Goal: Information Seeking & Learning: Learn about a topic

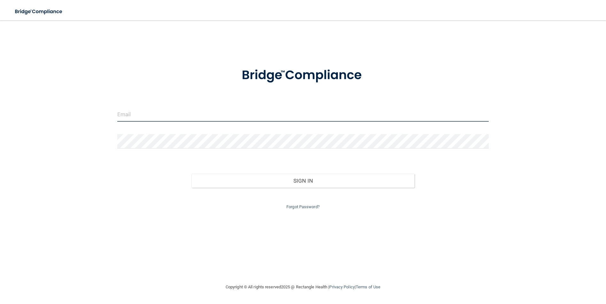
click at [242, 121] on input "email" at bounding box center [302, 114] width 371 height 14
type input "[EMAIL_ADDRESS][DOMAIN_NAME]"
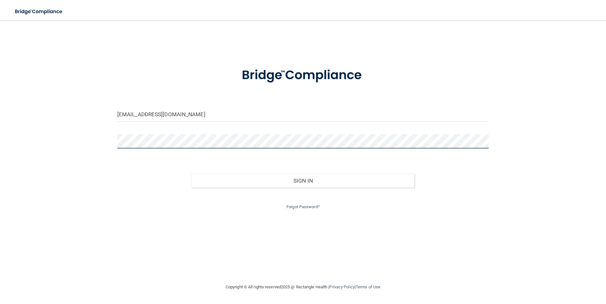
click at [191, 174] on button "Sign In" at bounding box center [302, 181] width 223 height 14
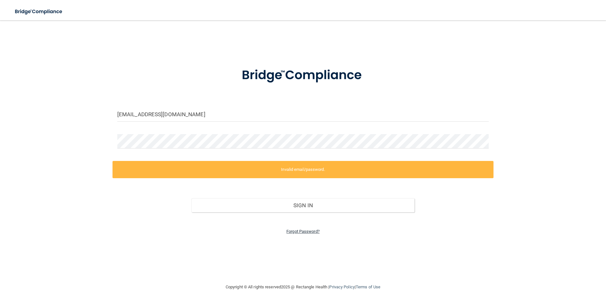
click at [306, 233] on link "Forgot Password?" at bounding box center [302, 231] width 33 height 5
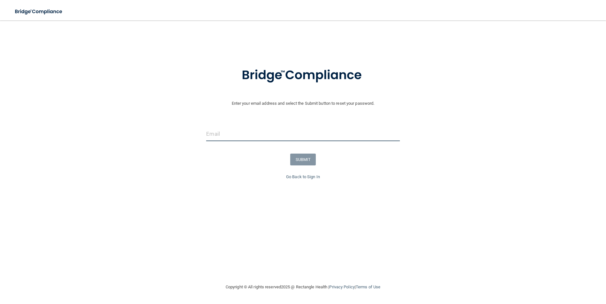
click at [225, 132] on input "email" at bounding box center [302, 134] width 193 height 14
type input "[EMAIL_ADDRESS][DOMAIN_NAME]"
click at [300, 158] on button "SUBMIT" at bounding box center [303, 160] width 26 height 12
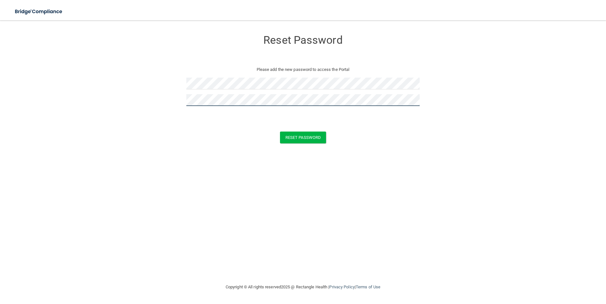
click at [280, 132] on button "Reset Password" at bounding box center [303, 138] width 46 height 12
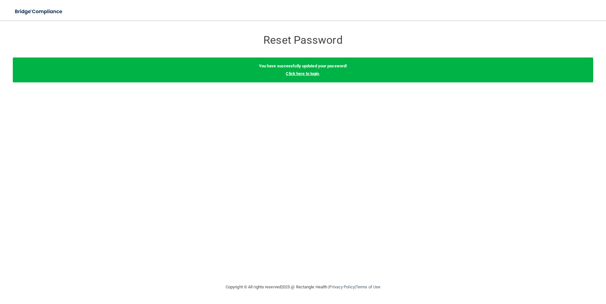
click at [315, 73] on link "Click here to login" at bounding box center [302, 73] width 33 height 5
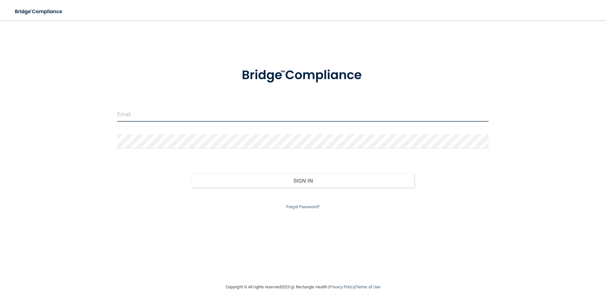
click at [267, 115] on input "email" at bounding box center [302, 114] width 371 height 14
type input "[EMAIL_ADDRESS][DOMAIN_NAME]"
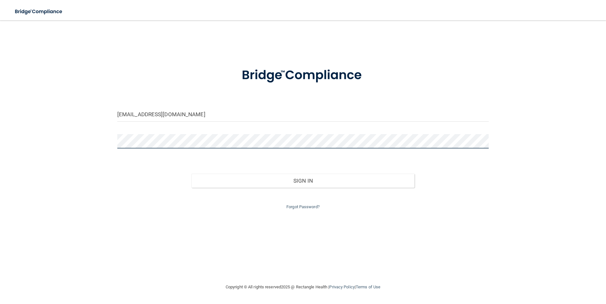
click at [191, 174] on button "Sign In" at bounding box center [302, 181] width 223 height 14
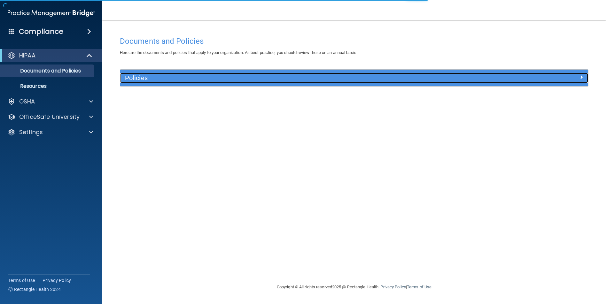
click at [161, 77] on h5 "Policies" at bounding box center [295, 77] width 341 height 7
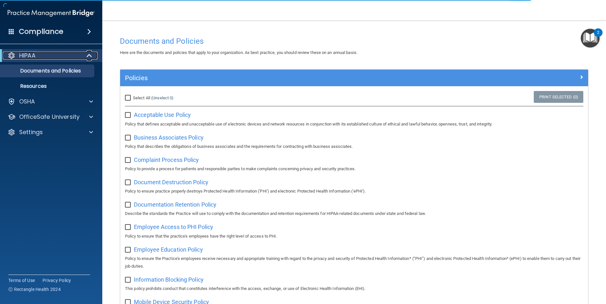
click at [28, 54] on p "HIPAA" at bounding box center [27, 56] width 16 height 8
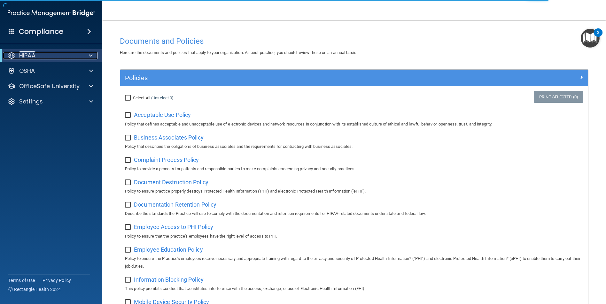
drag, startPoint x: 29, startPoint y: 54, endPoint x: 72, endPoint y: 55, distance: 43.5
click at [30, 55] on p "HIPAA" at bounding box center [27, 56] width 16 height 8
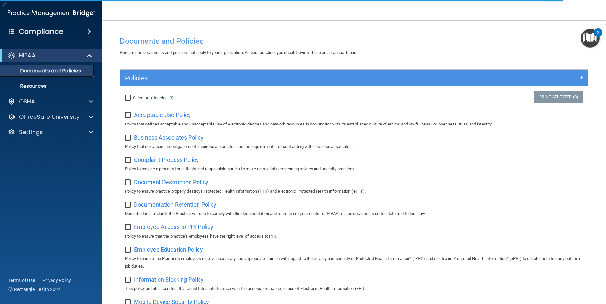
click at [83, 71] on p "Documents and Policies" at bounding box center [47, 71] width 87 height 6
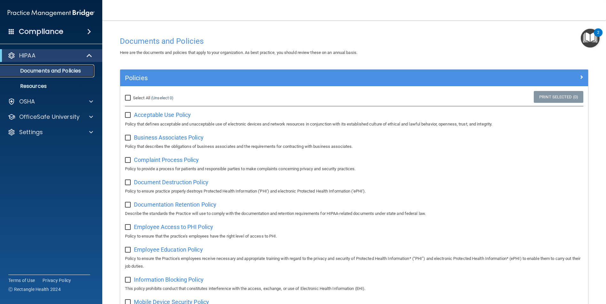
click at [87, 71] on p "Documents and Policies" at bounding box center [47, 71] width 87 height 6
click at [90, 56] on span at bounding box center [89, 56] width 5 height 8
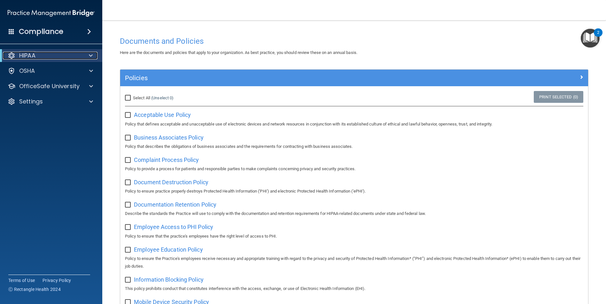
click at [83, 56] on div at bounding box center [90, 56] width 16 height 8
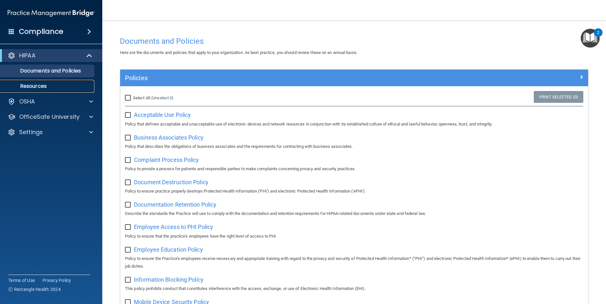
click at [57, 86] on p "Resources" at bounding box center [47, 86] width 87 height 6
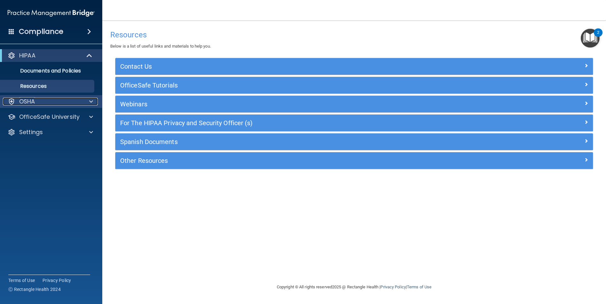
click at [88, 100] on div at bounding box center [90, 102] width 16 height 8
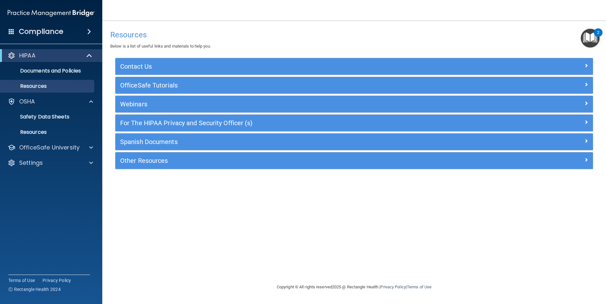
click at [590, 34] on img "Open Resource Center, 2 new notifications" at bounding box center [589, 38] width 19 height 19
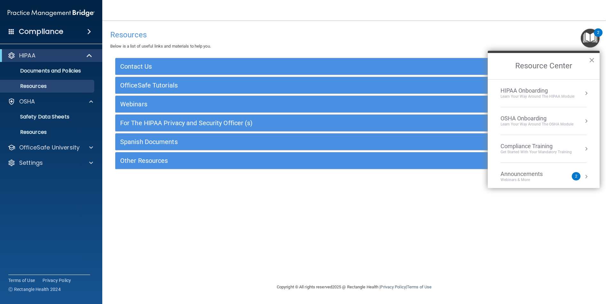
click at [546, 148] on div "Compliance Training" at bounding box center [535, 146] width 71 height 7
click at [524, 87] on div "HIPAA Training for Members" at bounding box center [527, 90] width 71 height 6
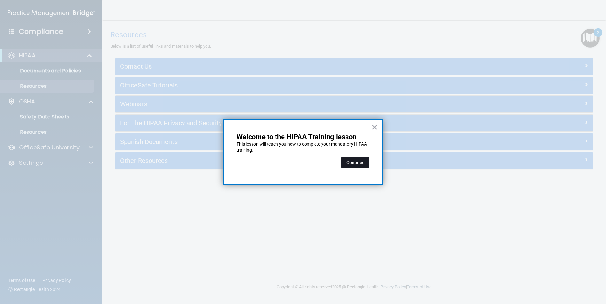
click at [364, 164] on button "Continue" at bounding box center [355, 162] width 28 height 11
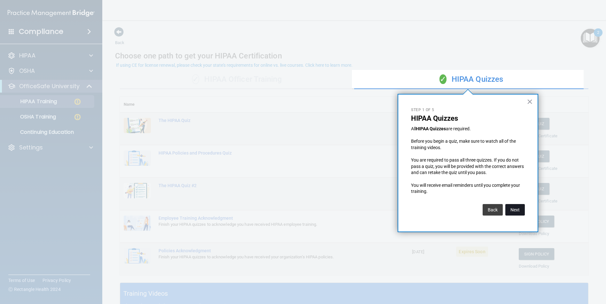
click at [514, 209] on button "Next" at bounding box center [514, 209] width 19 height 11
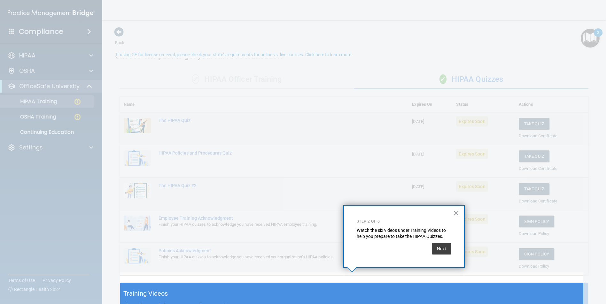
scroll to position [11, 0]
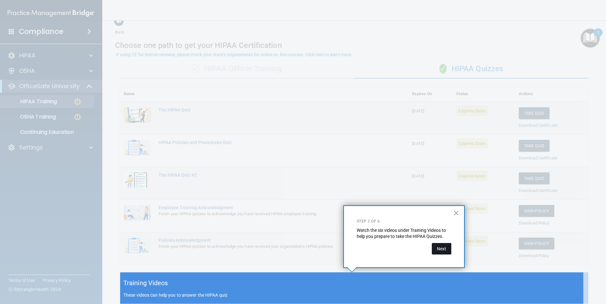
click at [442, 248] on button "Next" at bounding box center [440, 248] width 19 height 11
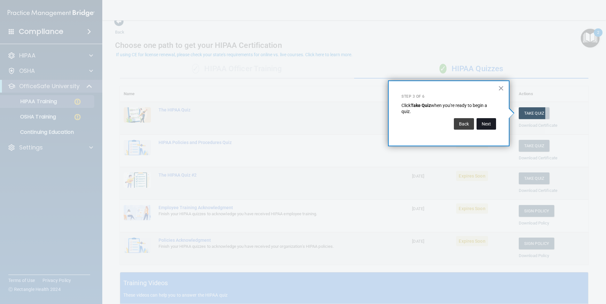
click at [486, 126] on button "Next" at bounding box center [485, 123] width 19 height 11
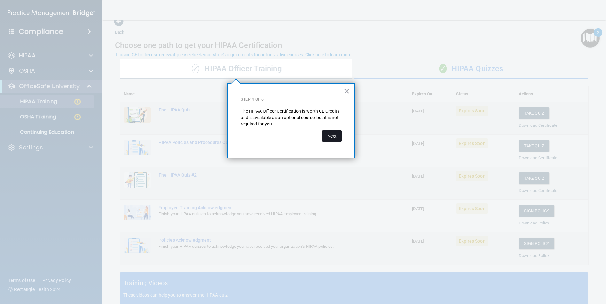
click at [336, 133] on button "Next" at bounding box center [331, 135] width 19 height 11
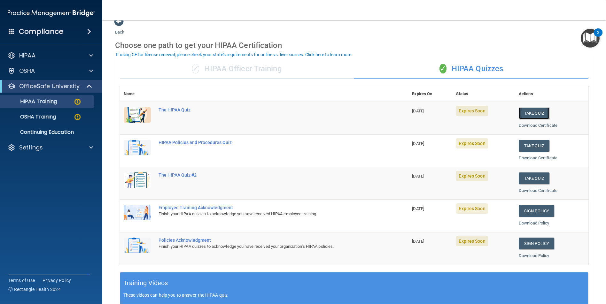
click at [529, 113] on button "Take Quiz" at bounding box center [533, 113] width 31 height 12
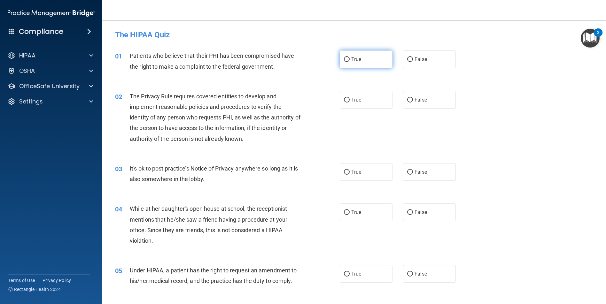
click at [346, 64] on label "True" at bounding box center [365, 59] width 53 height 18
click at [346, 62] on input "True" at bounding box center [347, 59] width 6 height 5
radio input "true"
click at [360, 103] on label "True" at bounding box center [365, 100] width 53 height 18
click at [349, 103] on input "True" at bounding box center [347, 100] width 6 height 5
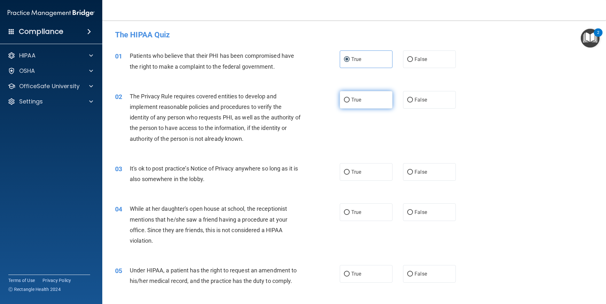
radio input "true"
click at [423, 177] on label "False" at bounding box center [429, 172] width 53 height 18
click at [413, 175] on input "False" at bounding box center [410, 172] width 6 height 5
radio input "true"
click at [417, 211] on span "False" at bounding box center [420, 212] width 12 height 6
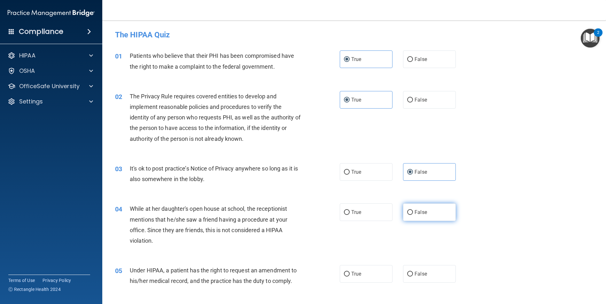
click at [413, 211] on input "False" at bounding box center [410, 212] width 6 height 5
radio input "true"
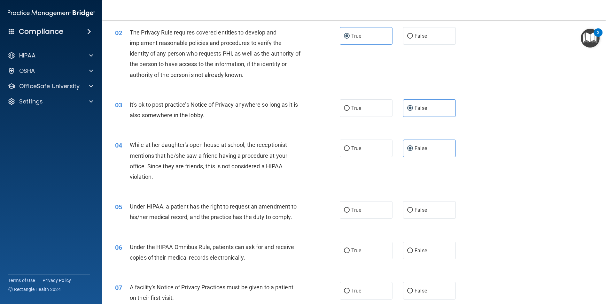
scroll to position [128, 0]
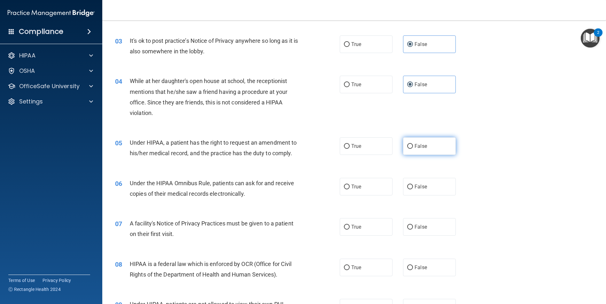
click at [423, 145] on span "False" at bounding box center [420, 146] width 12 height 6
click at [413, 145] on input "False" at bounding box center [410, 146] width 6 height 5
radio input "true"
click at [376, 187] on label "True" at bounding box center [365, 187] width 53 height 18
click at [349, 187] on input "True" at bounding box center [347, 187] width 6 height 5
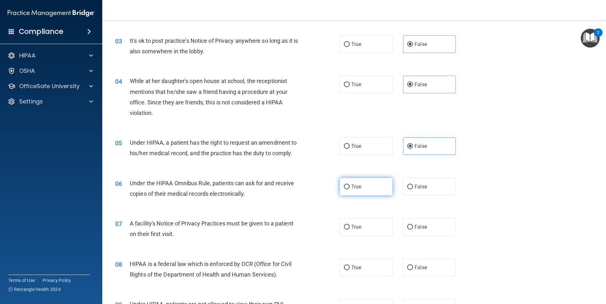
radio input "true"
drag, startPoint x: 362, startPoint y: 231, endPoint x: 366, endPoint y: 250, distance: 19.5
click at [362, 233] on label "True" at bounding box center [365, 227] width 53 height 18
click at [349, 230] on input "True" at bounding box center [347, 227] width 6 height 5
radio input "true"
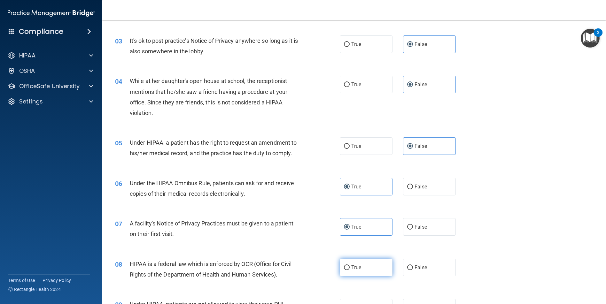
click at [365, 262] on label "True" at bounding box center [365, 268] width 53 height 18
click at [349, 265] on input "True" at bounding box center [347, 267] width 6 height 5
radio input "true"
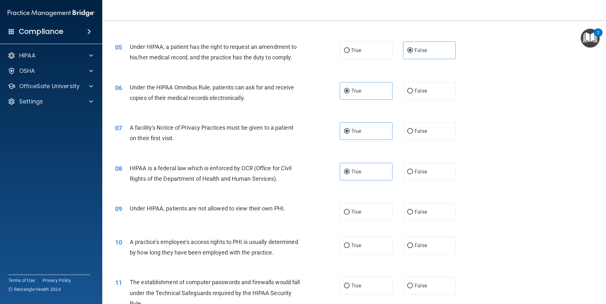
scroll to position [255, 0]
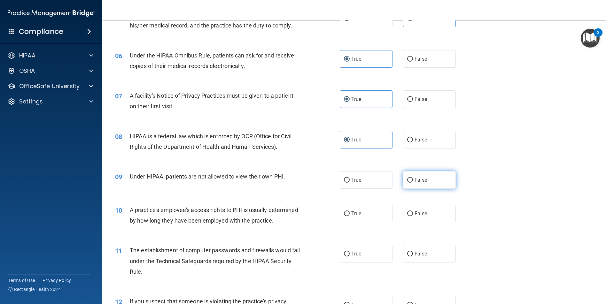
click at [414, 180] on span "False" at bounding box center [420, 180] width 12 height 6
click at [412, 180] on input "False" at bounding box center [410, 180] width 6 height 5
radio input "true"
click at [410, 209] on label "False" at bounding box center [429, 214] width 53 height 18
click at [410, 211] on input "False" at bounding box center [410, 213] width 6 height 5
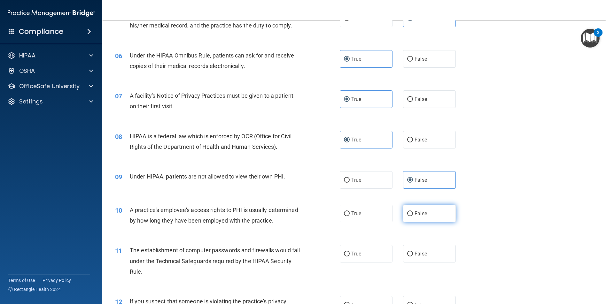
radio input "true"
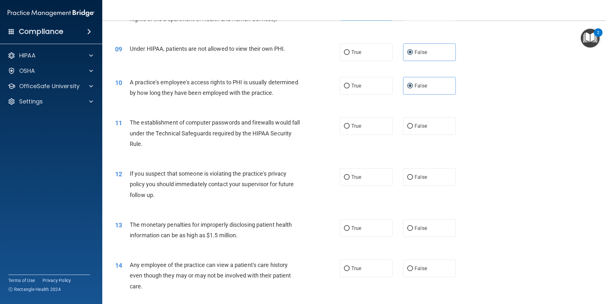
scroll to position [415, 0]
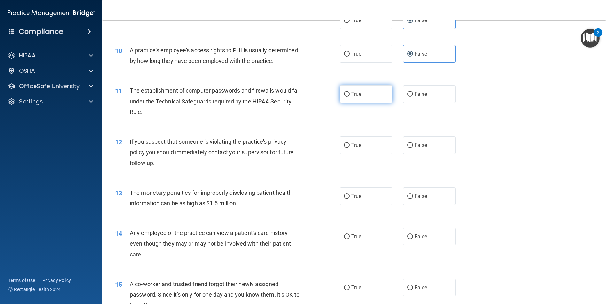
click at [357, 97] on span "True" at bounding box center [356, 94] width 10 height 6
click at [349, 97] on input "True" at bounding box center [347, 94] width 6 height 5
radio input "true"
click at [356, 154] on label "True" at bounding box center [365, 145] width 53 height 18
click at [349, 148] on input "True" at bounding box center [347, 145] width 6 height 5
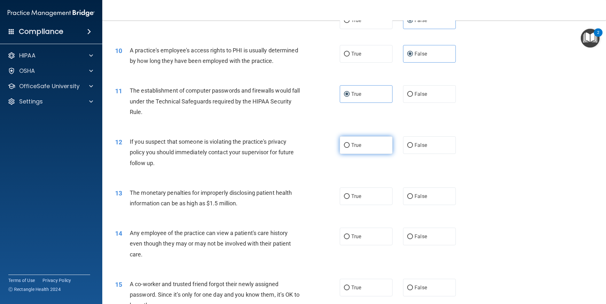
radio input "true"
drag, startPoint x: 373, startPoint y: 205, endPoint x: 397, endPoint y: 214, distance: 25.9
click at [373, 205] on label "True" at bounding box center [365, 196] width 53 height 18
click at [349, 199] on input "True" at bounding box center [347, 196] width 6 height 5
radio input "true"
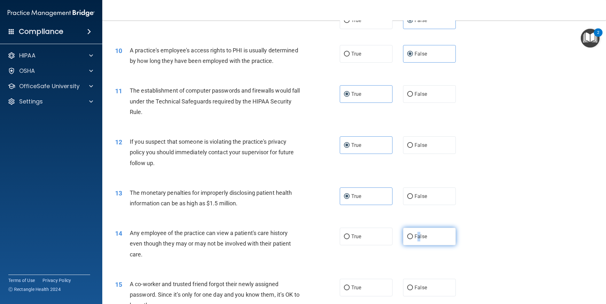
click at [415, 240] on span "False" at bounding box center [420, 236] width 12 height 6
click at [422, 244] on label "False" at bounding box center [429, 237] width 53 height 18
click at [413, 239] on input "False" at bounding box center [410, 236] width 6 height 5
radio input "true"
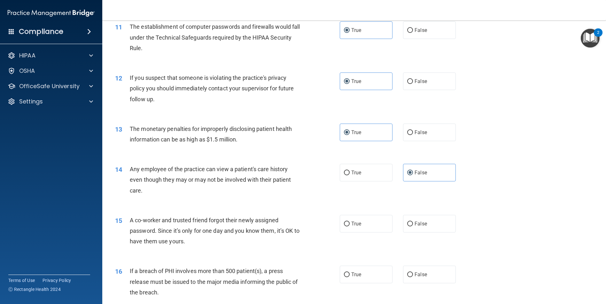
scroll to position [543, 0]
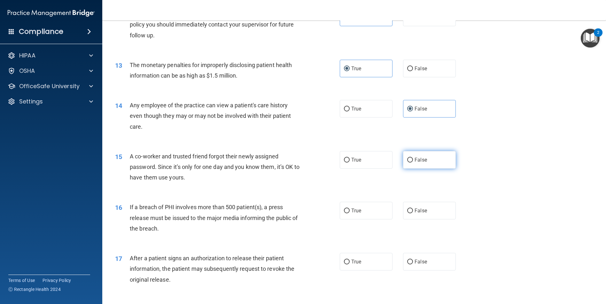
click at [425, 165] on label "False" at bounding box center [429, 160] width 53 height 18
click at [413, 163] on input "False" at bounding box center [410, 160] width 6 height 5
radio input "true"
click at [362, 219] on label "True" at bounding box center [365, 211] width 53 height 18
click at [349, 213] on input "True" at bounding box center [347, 211] width 6 height 5
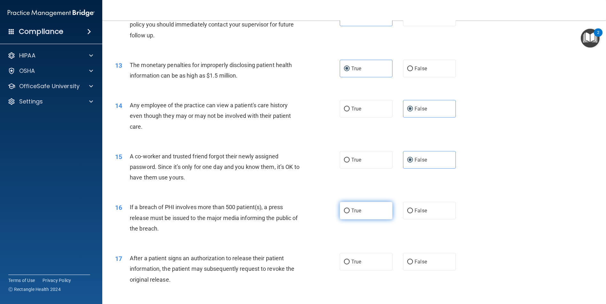
radio input "true"
drag, startPoint x: 363, startPoint y: 271, endPoint x: 367, endPoint y: 271, distance: 3.8
click at [365, 271] on label "True" at bounding box center [365, 262] width 53 height 18
click at [349, 264] on input "True" at bounding box center [347, 262] width 6 height 5
radio input "true"
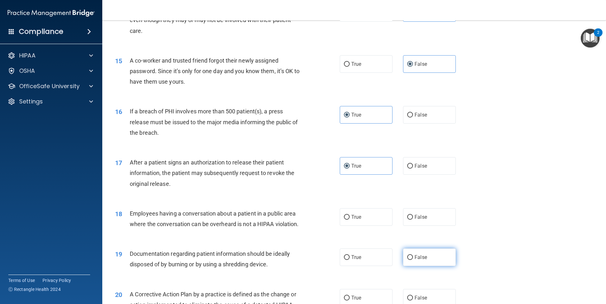
scroll to position [671, 0]
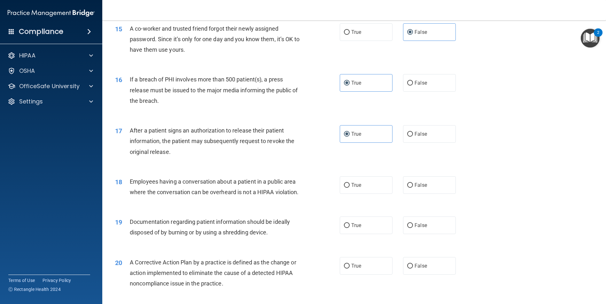
drag, startPoint x: 374, startPoint y: 196, endPoint x: 390, endPoint y: 206, distance: 18.5
click at [374, 194] on label "True" at bounding box center [365, 185] width 53 height 18
click at [349, 188] on input "True" at bounding box center [347, 185] width 6 height 5
radio input "true"
click at [425, 234] on label "False" at bounding box center [429, 226] width 53 height 18
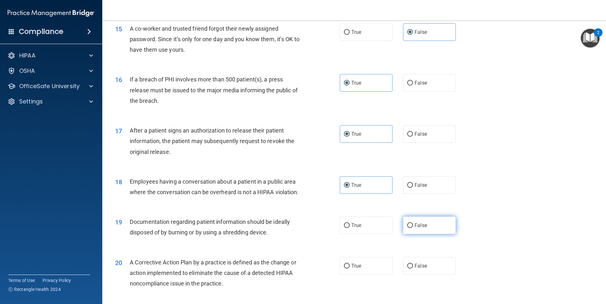
click at [413, 228] on input "False" at bounding box center [410, 225] width 6 height 5
radio input "true"
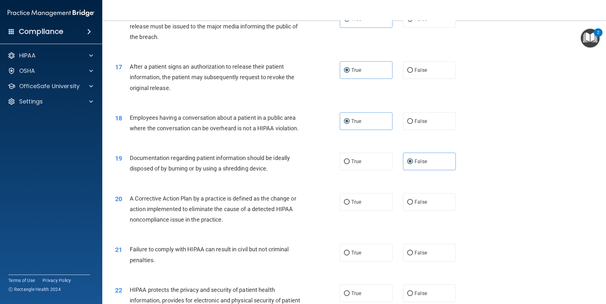
scroll to position [766, 0]
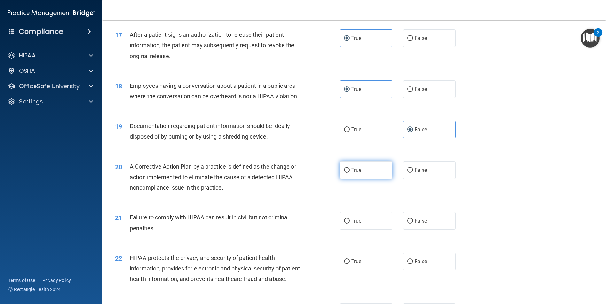
click at [363, 179] on label "True" at bounding box center [365, 170] width 53 height 18
click at [349, 173] on input "True" at bounding box center [347, 170] width 6 height 5
radio input "true"
click at [416, 230] on label "False" at bounding box center [429, 221] width 53 height 18
click at [413, 224] on input "False" at bounding box center [410, 221] width 6 height 5
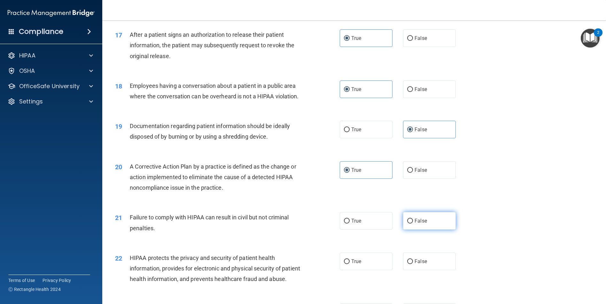
radio input "true"
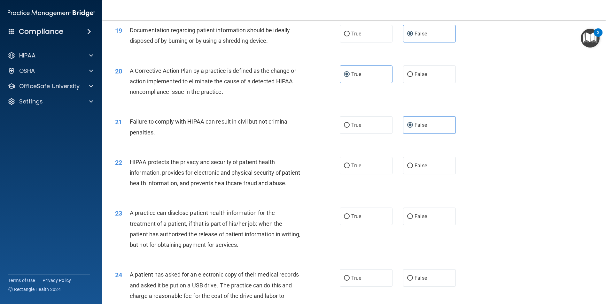
scroll to position [894, 0]
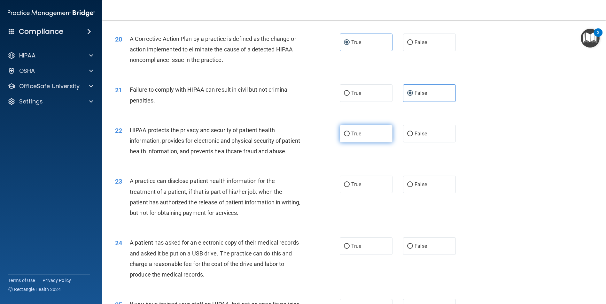
drag, startPoint x: 363, startPoint y: 150, endPoint x: 383, endPoint y: 182, distance: 37.6
click at [363, 142] on label "True" at bounding box center [365, 134] width 53 height 18
click at [349, 136] on input "True" at bounding box center [347, 134] width 6 height 5
radio input "true"
click at [407, 187] on input "False" at bounding box center [410, 184] width 6 height 5
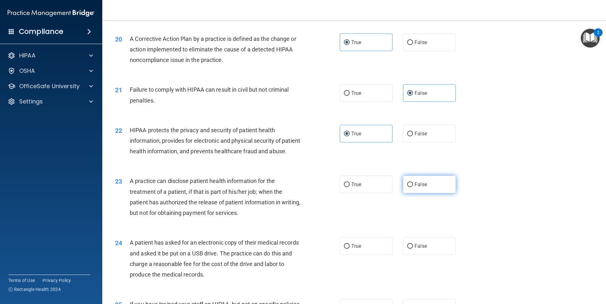
radio input "true"
click at [359, 255] on label "True" at bounding box center [365, 246] width 53 height 18
click at [349, 249] on input "True" at bounding box center [347, 246] width 6 height 5
radio input "true"
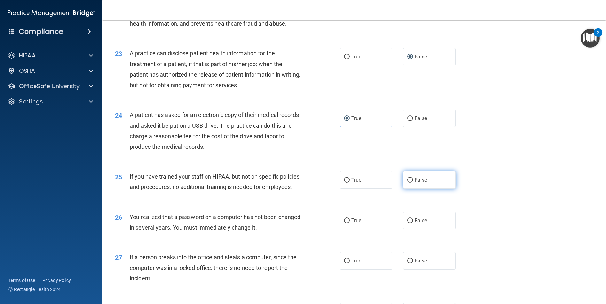
click at [410, 189] on label "False" at bounding box center [429, 180] width 53 height 18
click at [410, 183] on input "False" at bounding box center [410, 180] width 6 height 5
radio input "true"
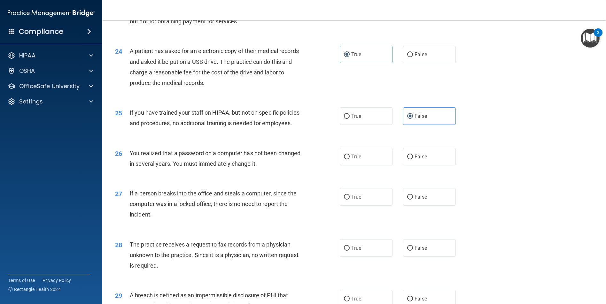
scroll to position [1118, 0]
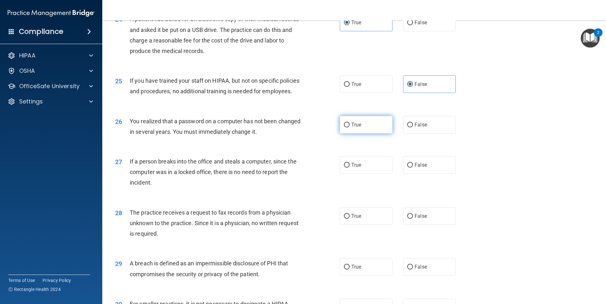
click at [370, 133] on label "True" at bounding box center [365, 125] width 53 height 18
click at [349, 127] on input "True" at bounding box center [347, 125] width 6 height 5
radio input "true"
click at [432, 174] on label "False" at bounding box center [429, 165] width 53 height 18
click at [413, 168] on input "False" at bounding box center [410, 165] width 6 height 5
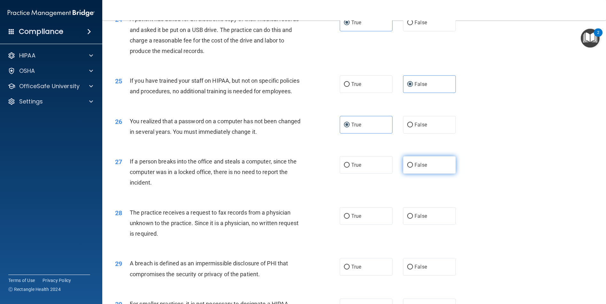
radio input "true"
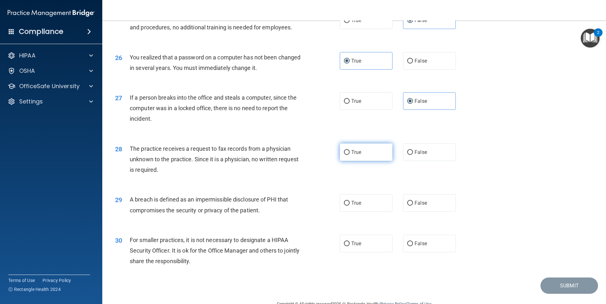
click at [373, 161] on label "True" at bounding box center [365, 152] width 53 height 18
click at [349, 155] on input "True" at bounding box center [347, 152] width 6 height 5
radio input "true"
click at [414, 161] on label "False" at bounding box center [429, 152] width 53 height 18
click at [413, 155] on input "False" at bounding box center [410, 152] width 6 height 5
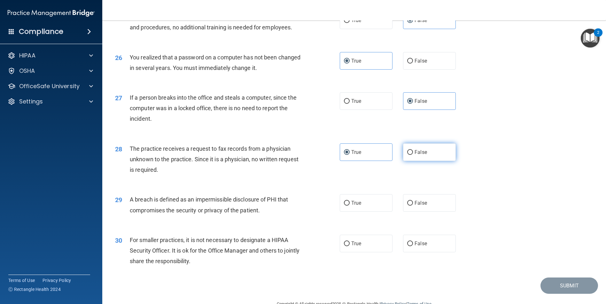
radio input "true"
radio input "false"
click at [363, 212] on label "True" at bounding box center [365, 203] width 53 height 18
click at [349, 206] on input "True" at bounding box center [347, 203] width 6 height 5
radio input "true"
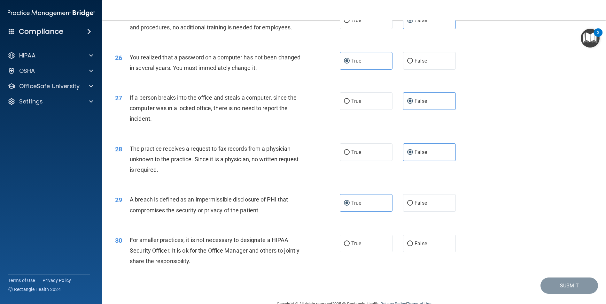
scroll to position [1239, 0]
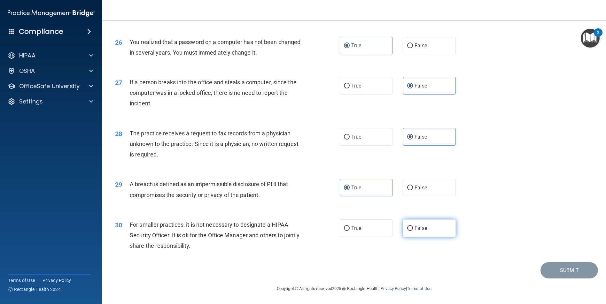
click at [418, 222] on label "False" at bounding box center [429, 228] width 53 height 18
click at [413, 226] on input "False" at bounding box center [410, 228] width 6 height 5
radio input "true"
click at [551, 270] on button "Submit" at bounding box center [568, 270] width 57 height 16
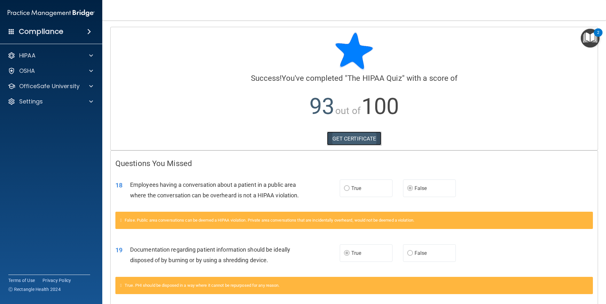
click at [340, 141] on link "GET CERTIFICATE" at bounding box center [354, 139] width 55 height 14
click at [591, 37] on img "Open Resource Center, 2 new notifications" at bounding box center [589, 38] width 19 height 19
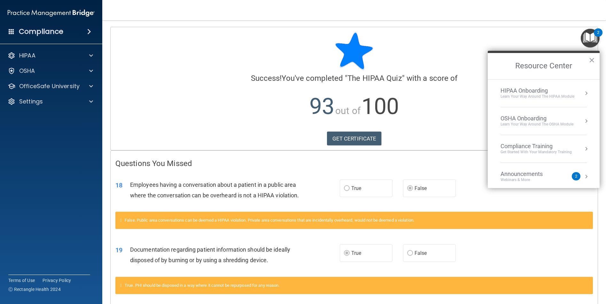
click at [552, 148] on div "Compliance Training" at bounding box center [535, 146] width 71 height 7
click at [533, 89] on div "HIPAA Training for Members" at bounding box center [527, 90] width 71 height 6
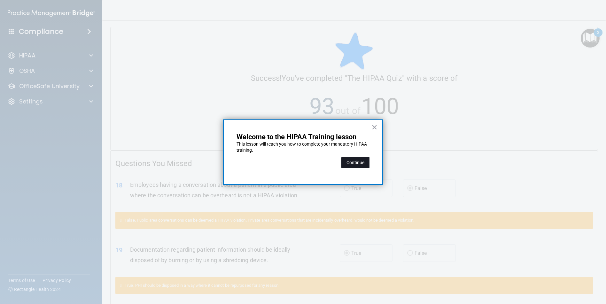
click at [360, 162] on button "Continue" at bounding box center [355, 162] width 28 height 11
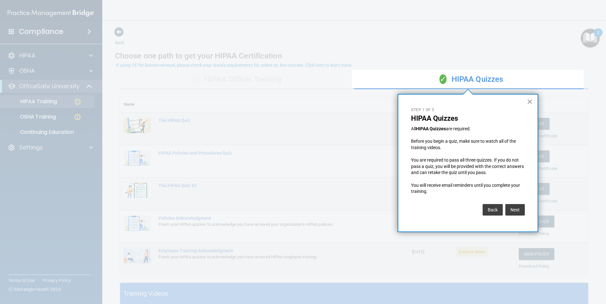
click at [532, 102] on button "×" at bounding box center [529, 101] width 6 height 10
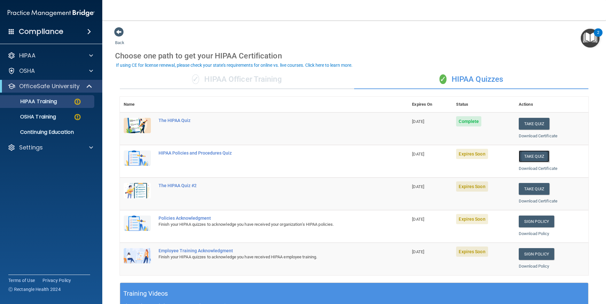
click at [521, 159] on button "Take Quiz" at bounding box center [533, 156] width 31 height 12
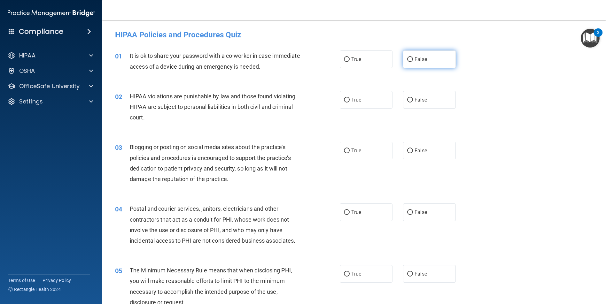
click at [414, 60] on span "False" at bounding box center [420, 59] width 12 height 6
click at [411, 60] on input "False" at bounding box center [410, 59] width 6 height 5
radio input "true"
drag, startPoint x: 368, startPoint y: 100, endPoint x: 396, endPoint y: 129, distance: 40.4
click at [369, 101] on label "True" at bounding box center [365, 100] width 53 height 18
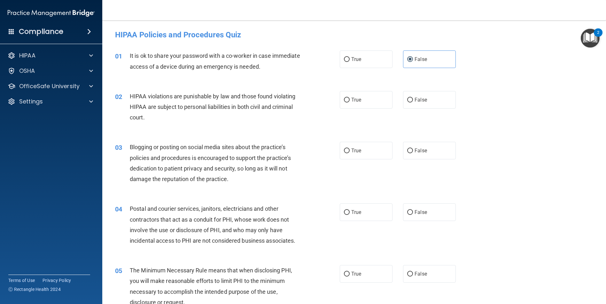
click at [349, 101] on input "True" at bounding box center [347, 100] width 6 height 5
radio input "true"
click at [409, 150] on input "False" at bounding box center [410, 151] width 6 height 5
radio input "true"
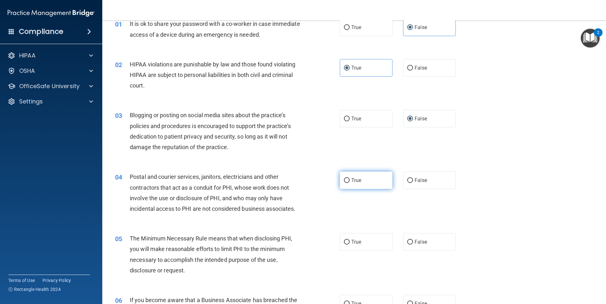
click at [357, 181] on span "True" at bounding box center [356, 180] width 10 height 6
click at [349, 181] on input "True" at bounding box center [347, 180] width 6 height 5
radio input "true"
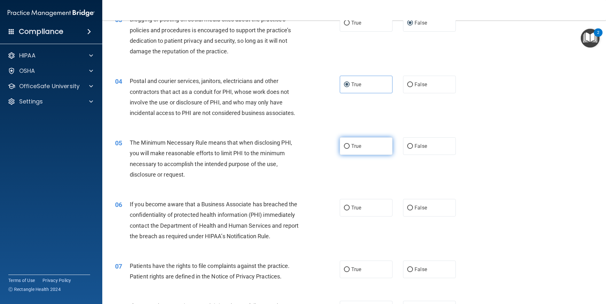
drag, startPoint x: 362, startPoint y: 141, endPoint x: 371, endPoint y: 148, distance: 11.8
click at [362, 142] on label "True" at bounding box center [365, 146] width 53 height 18
click at [349, 144] on input "True" at bounding box center [347, 146] width 6 height 5
radio input "true"
click at [422, 208] on span "False" at bounding box center [420, 208] width 12 height 6
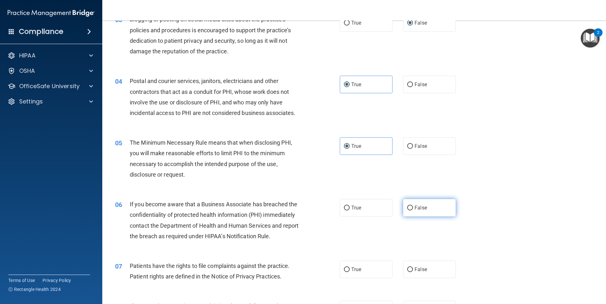
click at [413, 208] on input "False" at bounding box center [410, 208] width 6 height 5
radio input "true"
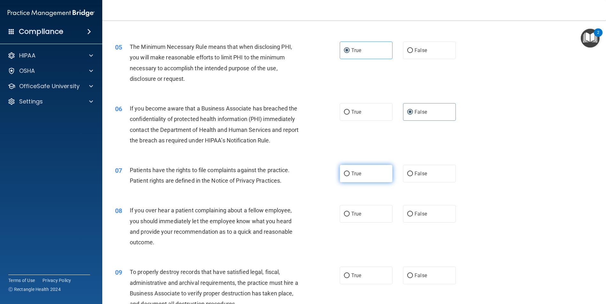
click at [376, 177] on label "True" at bounding box center [365, 174] width 53 height 18
click at [349, 176] on input "True" at bounding box center [347, 174] width 6 height 5
radio input "true"
click at [408, 210] on label "False" at bounding box center [429, 214] width 53 height 18
click at [408, 212] on input "False" at bounding box center [410, 214] width 6 height 5
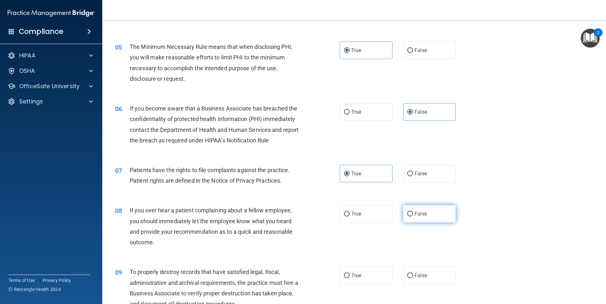
radio input "true"
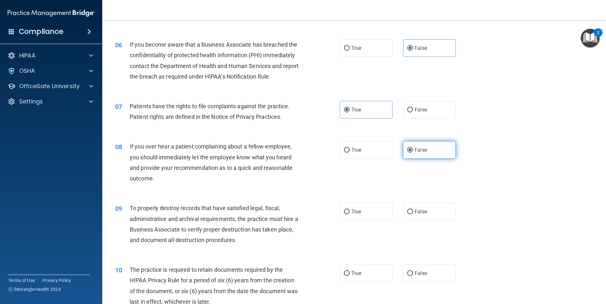
scroll to position [319, 0]
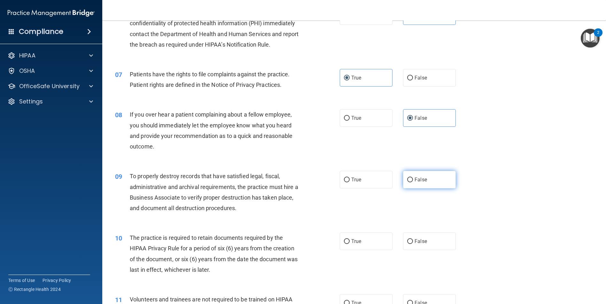
click at [425, 185] on label "False" at bounding box center [429, 180] width 53 height 18
click at [413, 182] on input "False" at bounding box center [410, 180] width 6 height 5
radio input "true"
click at [363, 238] on label "True" at bounding box center [365, 242] width 53 height 18
click at [349, 239] on input "True" at bounding box center [347, 241] width 6 height 5
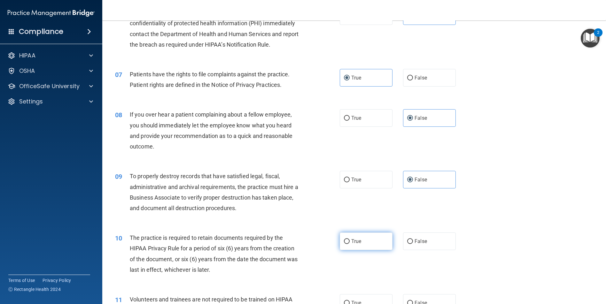
radio input "true"
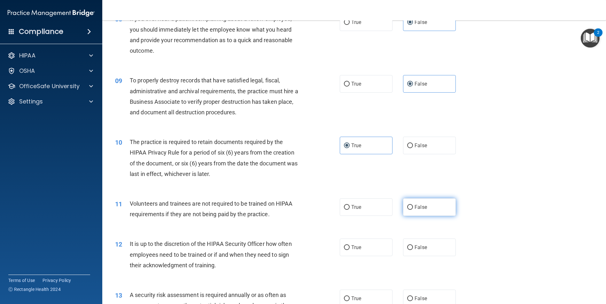
click at [415, 208] on span "False" at bounding box center [420, 207] width 12 height 6
click at [413, 208] on input "False" at bounding box center [410, 207] width 6 height 5
radio input "true"
click at [412, 242] on label "False" at bounding box center [429, 248] width 53 height 18
click at [412, 245] on input "False" at bounding box center [410, 247] width 6 height 5
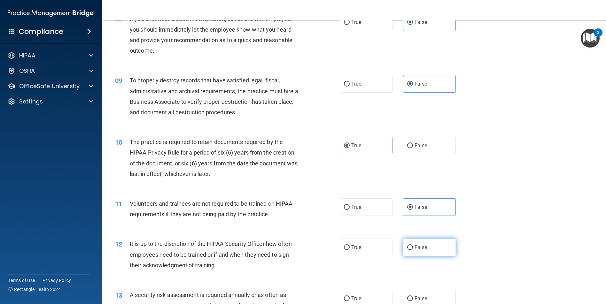
radio input "true"
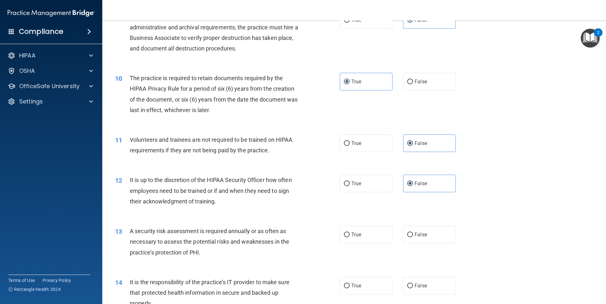
scroll to position [511, 0]
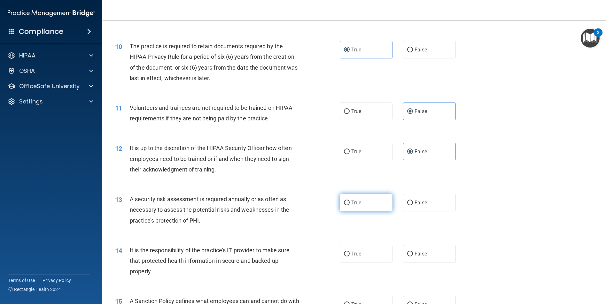
click at [363, 202] on label "True" at bounding box center [365, 203] width 53 height 18
click at [349, 202] on input "True" at bounding box center [347, 203] width 6 height 5
radio input "true"
click at [411, 252] on label "False" at bounding box center [429, 254] width 53 height 18
click at [411, 252] on input "False" at bounding box center [410, 254] width 6 height 5
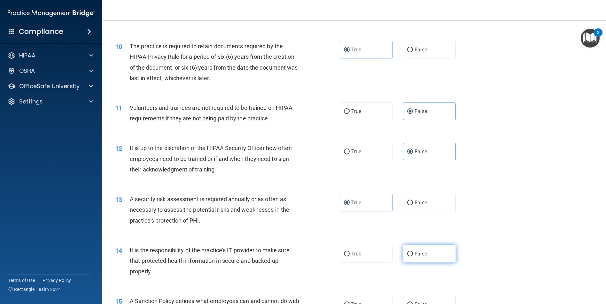
radio input "true"
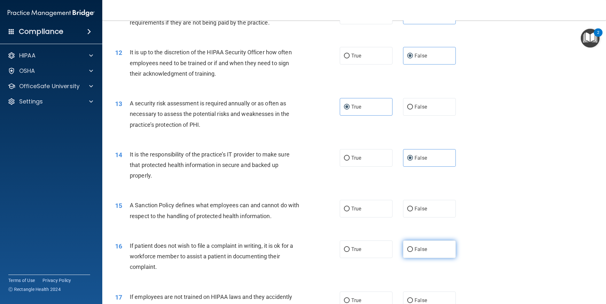
scroll to position [639, 0]
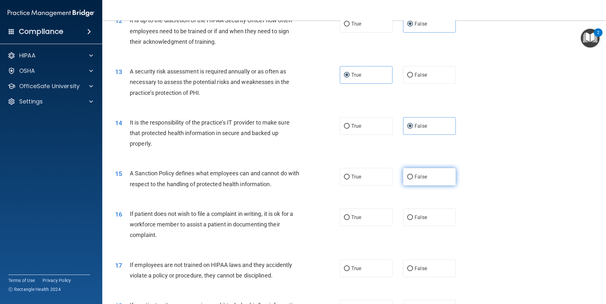
click at [415, 181] on label "False" at bounding box center [429, 177] width 53 height 18
click at [413, 179] on input "False" at bounding box center [410, 177] width 6 height 5
radio input "true"
click at [372, 217] on label "True" at bounding box center [365, 218] width 53 height 18
click at [349, 217] on input "True" at bounding box center [347, 217] width 6 height 5
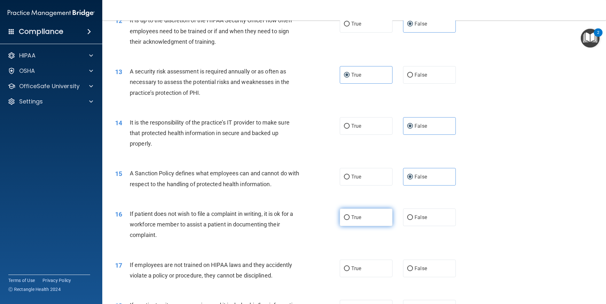
radio input "true"
click at [410, 268] on label "False" at bounding box center [429, 269] width 53 height 18
click at [410, 268] on input "False" at bounding box center [410, 268] width 6 height 5
radio input "true"
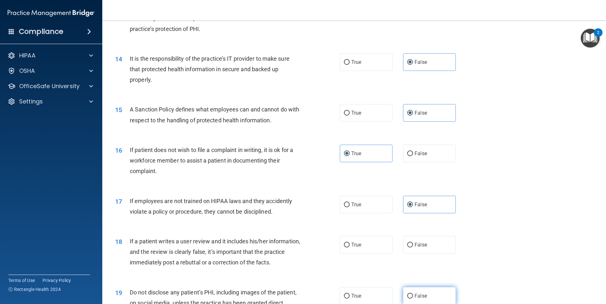
scroll to position [735, 0]
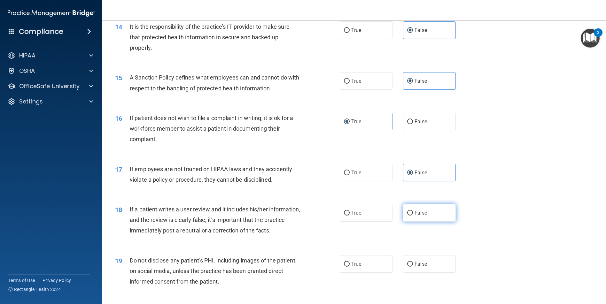
click at [422, 216] on label "False" at bounding box center [429, 213] width 53 height 18
click at [413, 216] on input "False" at bounding box center [410, 213] width 6 height 5
radio input "true"
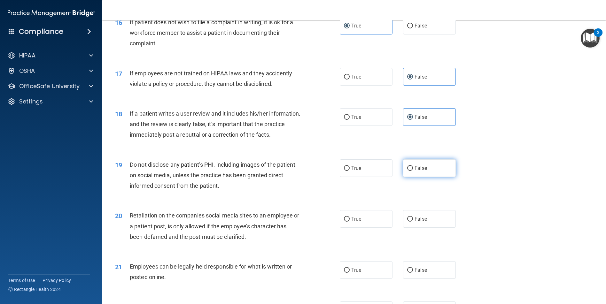
scroll to position [862, 0]
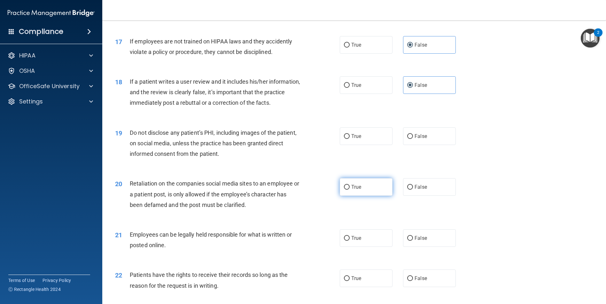
click at [370, 183] on label "True" at bounding box center [365, 187] width 53 height 18
click at [349, 185] on input "True" at bounding box center [347, 187] width 6 height 5
radio input "true"
click at [421, 238] on span "False" at bounding box center [420, 238] width 12 height 6
click at [413, 238] on input "False" at bounding box center [410, 238] width 6 height 5
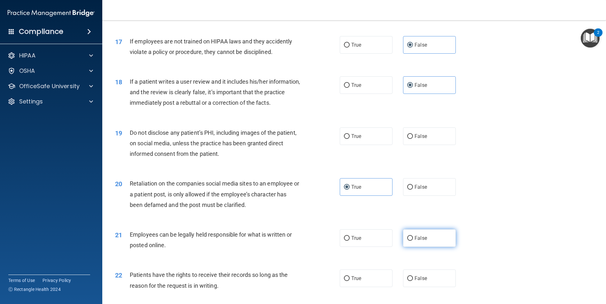
radio input "true"
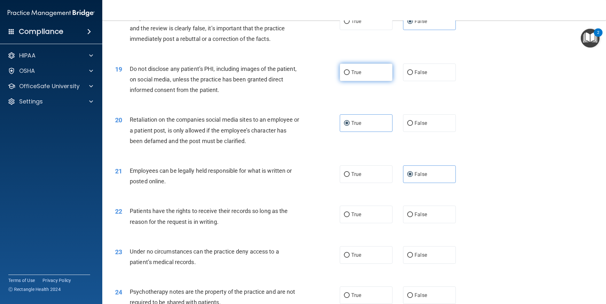
click at [365, 77] on label "True" at bounding box center [365, 73] width 53 height 18
click at [349, 75] on input "True" at bounding box center [347, 72] width 6 height 5
radio input "true"
click at [430, 124] on label "False" at bounding box center [429, 123] width 53 height 18
click at [413, 124] on input "False" at bounding box center [410, 123] width 6 height 5
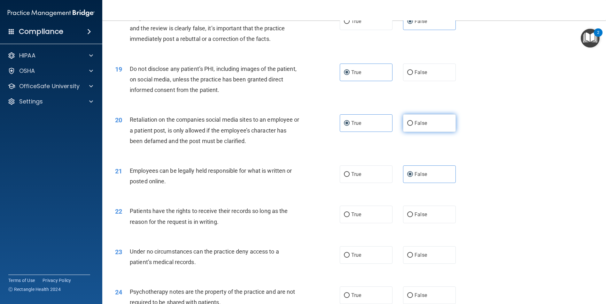
radio input "true"
radio input "false"
click at [365, 174] on label "True" at bounding box center [365, 174] width 53 height 18
click at [349, 174] on input "True" at bounding box center [347, 174] width 6 height 5
radio input "true"
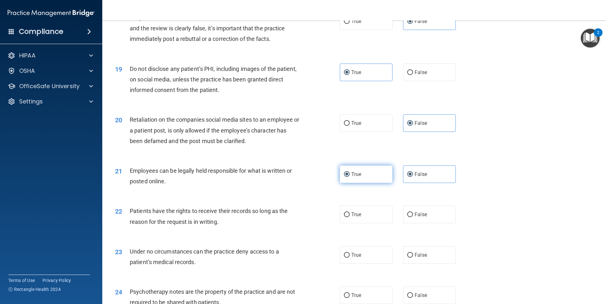
radio input "false"
click at [418, 220] on label "False" at bounding box center [429, 215] width 53 height 18
click at [413, 217] on input "False" at bounding box center [410, 214] width 6 height 5
radio input "true"
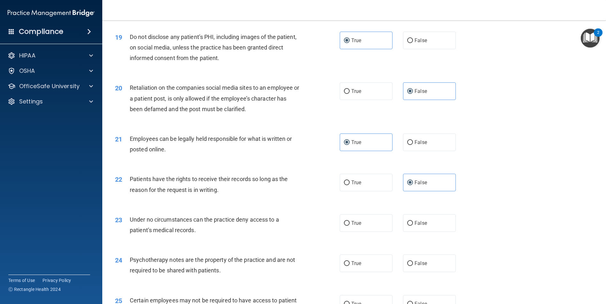
scroll to position [990, 0]
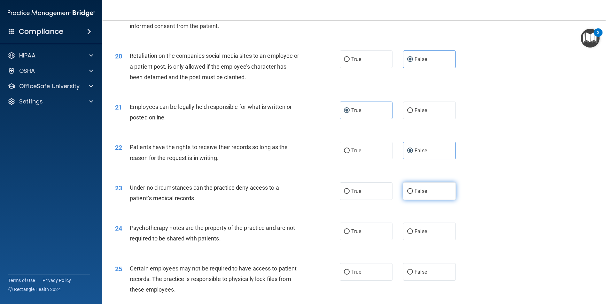
click at [408, 189] on input "False" at bounding box center [410, 191] width 6 height 5
radio input "true"
click at [381, 231] on label "True" at bounding box center [365, 232] width 53 height 18
click at [349, 231] on input "True" at bounding box center [347, 231] width 6 height 5
radio input "true"
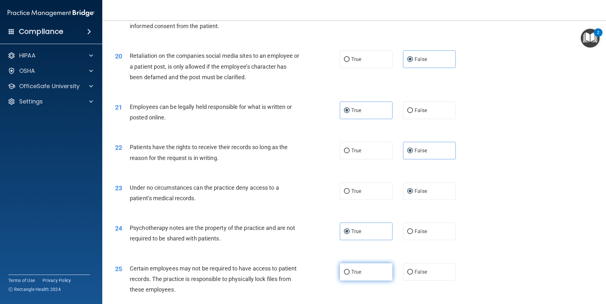
click at [368, 266] on label "True" at bounding box center [365, 272] width 53 height 18
click at [349, 270] on input "True" at bounding box center [347, 272] width 6 height 5
radio input "true"
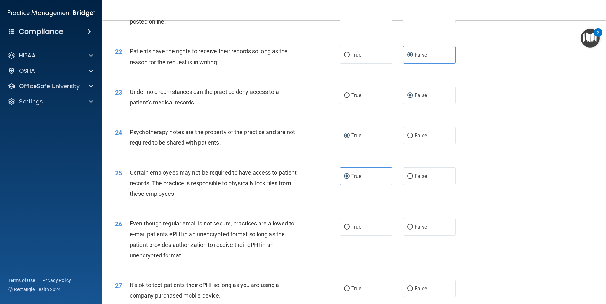
scroll to position [1118, 0]
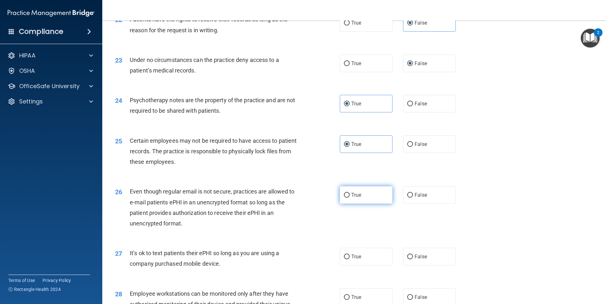
click at [369, 194] on label "True" at bounding box center [365, 195] width 53 height 18
click at [349, 194] on input "True" at bounding box center [347, 195] width 6 height 5
radio input "true"
click at [416, 263] on label "False" at bounding box center [429, 257] width 53 height 18
click at [413, 259] on input "False" at bounding box center [410, 257] width 6 height 5
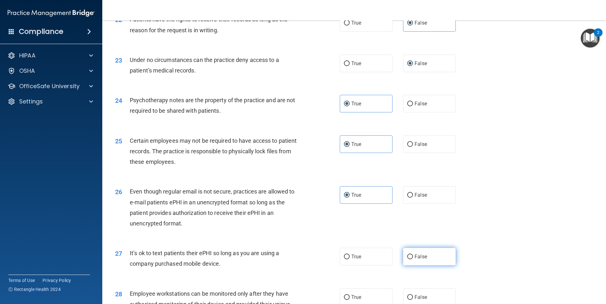
radio input "true"
click at [423, 289] on label "False" at bounding box center [429, 297] width 53 height 18
click at [413, 295] on input "False" at bounding box center [410, 297] width 6 height 5
radio input "true"
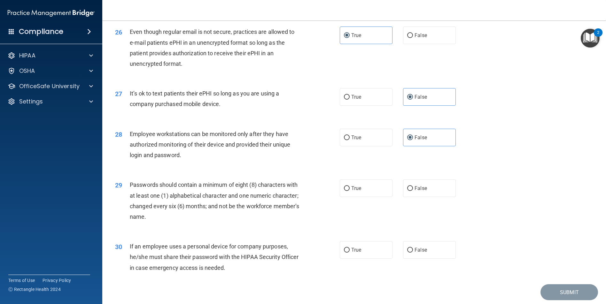
scroll to position [1299, 0]
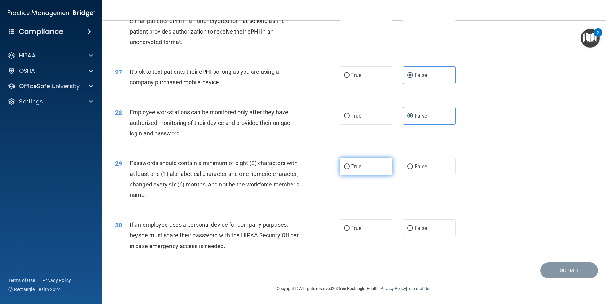
drag, startPoint x: 376, startPoint y: 172, endPoint x: 411, endPoint y: 198, distance: 44.5
click at [376, 172] on label "True" at bounding box center [365, 167] width 53 height 18
click at [349, 169] on input "True" at bounding box center [347, 166] width 6 height 5
radio input "true"
click at [428, 231] on label "False" at bounding box center [429, 228] width 53 height 18
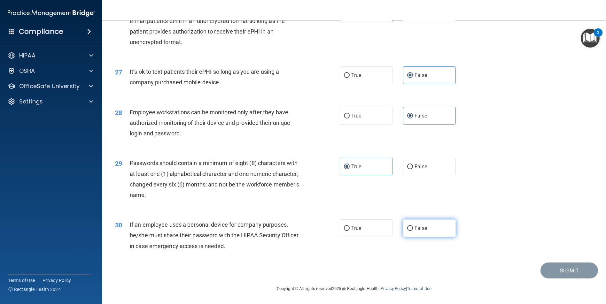
click at [413, 231] on input "False" at bounding box center [410, 228] width 6 height 5
radio input "true"
click at [562, 264] on button "Submit" at bounding box center [568, 271] width 57 height 16
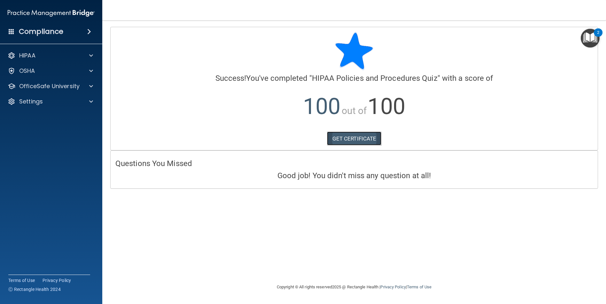
click at [362, 143] on link "GET CERTIFICATE" at bounding box center [354, 139] width 55 height 14
click at [49, 58] on div "HIPAA" at bounding box center [42, 56] width 79 height 8
click at [593, 36] on img "Open Resource Center, 2 new notifications" at bounding box center [589, 38] width 19 height 19
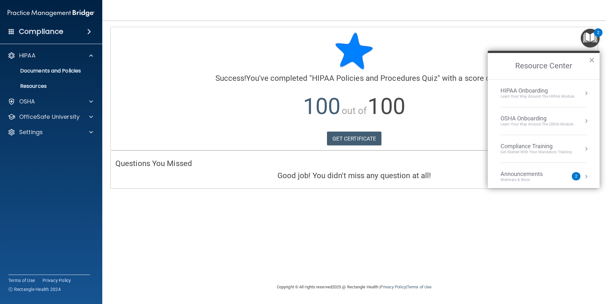
scroll to position [36, 0]
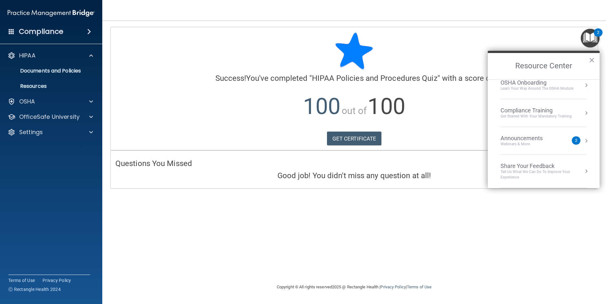
click at [529, 109] on div "Compliance Training" at bounding box center [535, 110] width 71 height 7
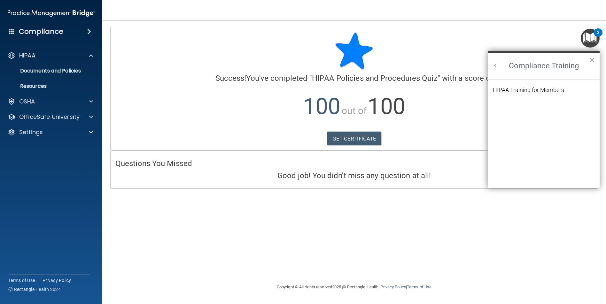
scroll to position [0, 0]
click at [534, 91] on div "HIPAA Training for Members" at bounding box center [527, 90] width 71 height 6
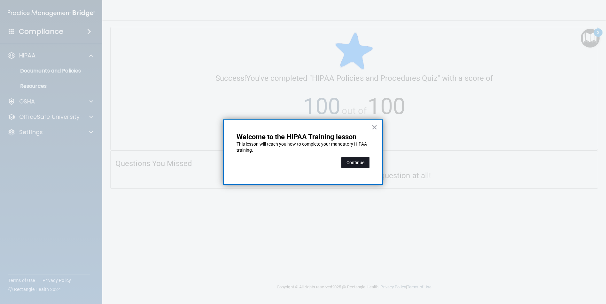
click at [357, 162] on button "Continue" at bounding box center [355, 162] width 28 height 11
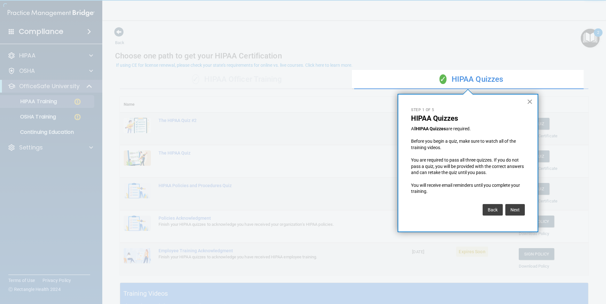
click at [530, 102] on button "×" at bounding box center [529, 101] width 6 height 10
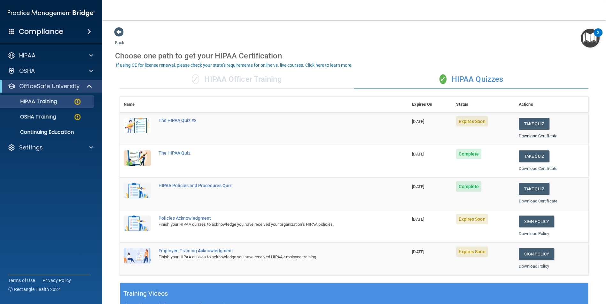
scroll to position [32, 0]
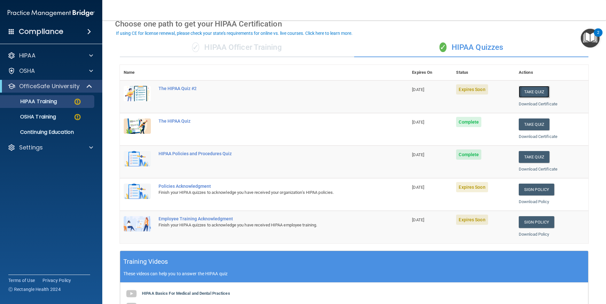
click at [532, 89] on button "Take Quiz" at bounding box center [533, 92] width 31 height 12
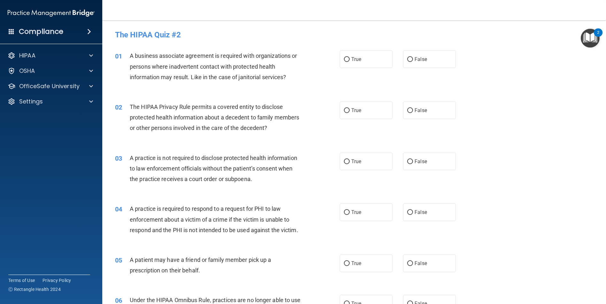
click at [370, 68] on div "01 A business associate agreement is required with organizations or persons whe…" at bounding box center [353, 67] width 487 height 51
click at [365, 50] on div "01 A business associate agreement is required with organizations or persons whe…" at bounding box center [353, 67] width 487 height 51
click at [366, 59] on label "True" at bounding box center [365, 59] width 53 height 18
click at [349, 59] on input "True" at bounding box center [347, 59] width 6 height 5
radio input "true"
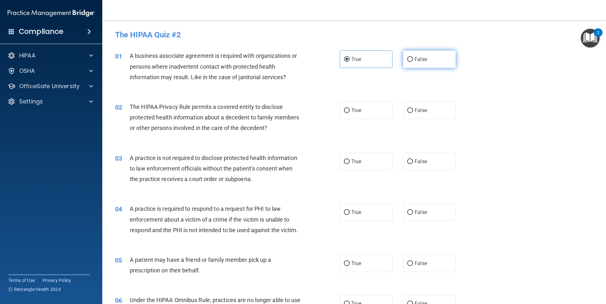
click at [423, 61] on span "False" at bounding box center [420, 59] width 12 height 6
click at [413, 61] on input "False" at bounding box center [410, 59] width 6 height 5
radio input "true"
radio input "false"
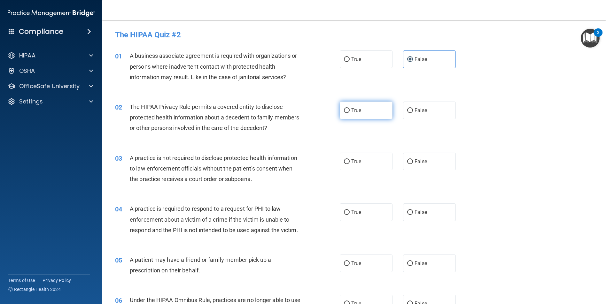
drag, startPoint x: 372, startPoint y: 108, endPoint x: 383, endPoint y: 114, distance: 12.7
click at [372, 108] on label "True" at bounding box center [365, 111] width 53 height 18
click at [349, 108] on input "True" at bounding box center [347, 110] width 6 height 5
radio input "true"
click at [436, 163] on label "False" at bounding box center [429, 162] width 53 height 18
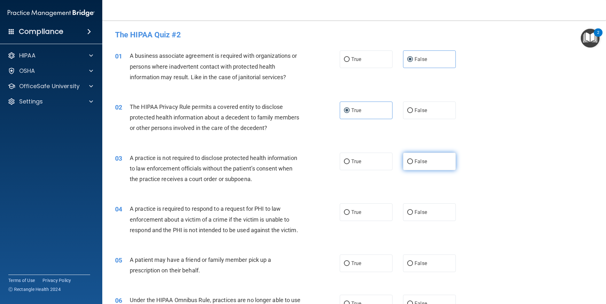
click at [413, 163] on input "False" at bounding box center [410, 161] width 6 height 5
radio input "true"
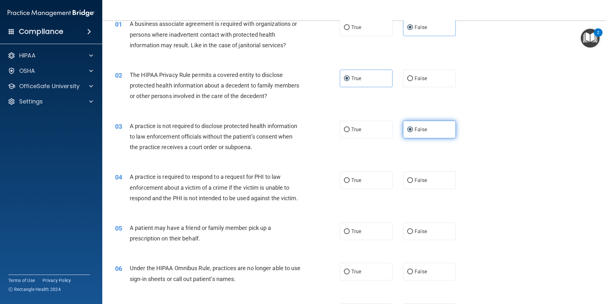
scroll to position [64, 0]
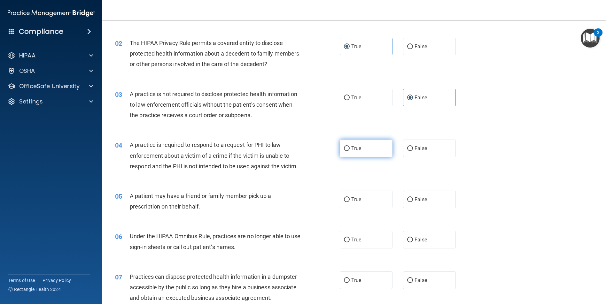
drag, startPoint x: 358, startPoint y: 154, endPoint x: 366, endPoint y: 169, distance: 17.4
click at [358, 154] on label "True" at bounding box center [365, 149] width 53 height 18
click at [349, 151] on input "True" at bounding box center [347, 148] width 6 height 5
radio input "true"
click at [371, 208] on label "True" at bounding box center [365, 200] width 53 height 18
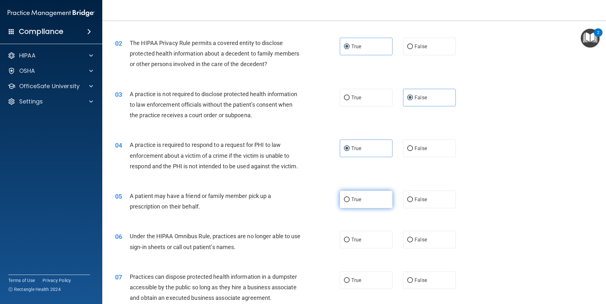
click at [349, 202] on input "True" at bounding box center [347, 199] width 6 height 5
radio input "true"
click at [417, 243] on span "False" at bounding box center [420, 240] width 12 height 6
click at [413, 242] on input "False" at bounding box center [410, 240] width 6 height 5
radio input "true"
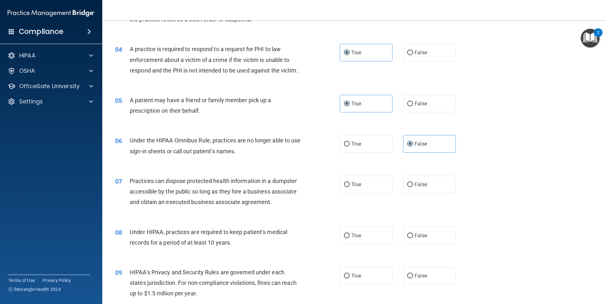
scroll to position [192, 0]
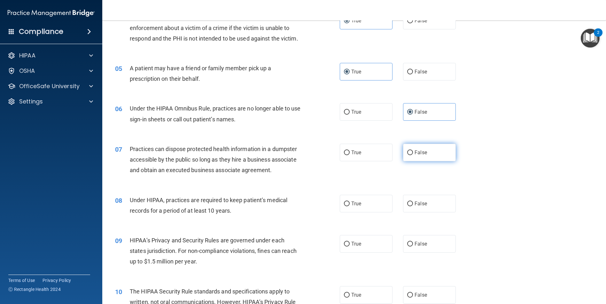
click at [438, 161] on label "False" at bounding box center [429, 153] width 53 height 18
click at [413, 155] on input "False" at bounding box center [410, 152] width 6 height 5
radio input "true"
click at [409, 206] on input "False" at bounding box center [410, 204] width 6 height 5
radio input "true"
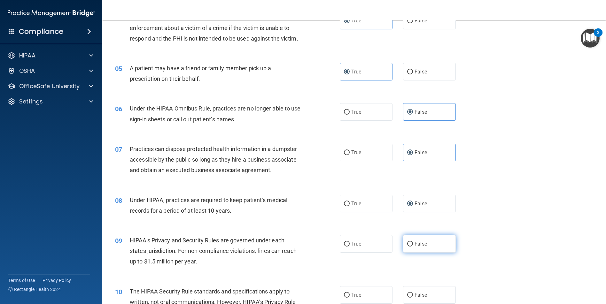
click at [419, 247] on span "False" at bounding box center [420, 244] width 12 height 6
click at [413, 247] on input "False" at bounding box center [410, 244] width 6 height 5
radio input "true"
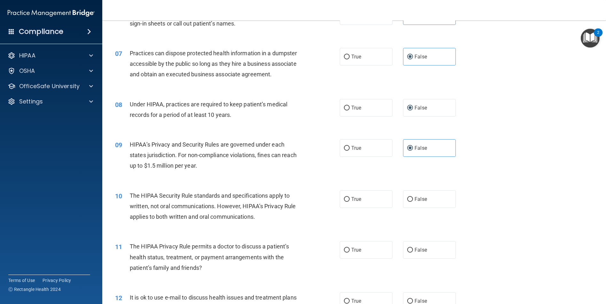
scroll to position [319, 0]
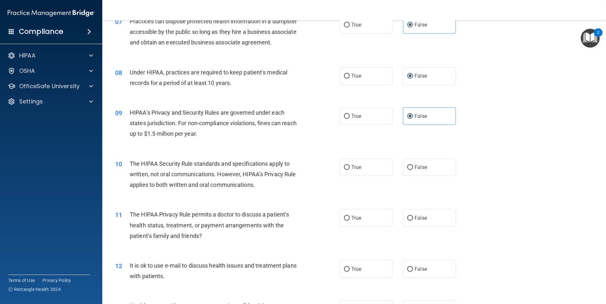
drag, startPoint x: 369, startPoint y: 169, endPoint x: 370, endPoint y: 194, distance: 24.3
click at [369, 172] on label "True" at bounding box center [365, 167] width 53 height 18
click at [349, 170] on input "True" at bounding box center [347, 167] width 6 height 5
radio input "true"
click at [363, 226] on label "True" at bounding box center [365, 218] width 53 height 18
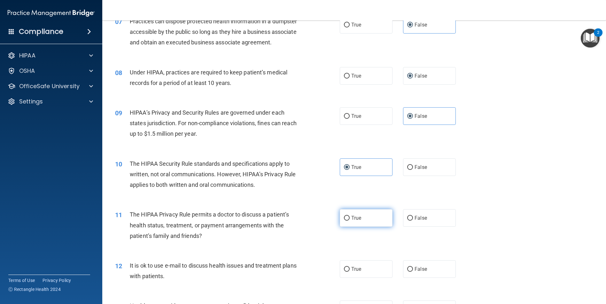
click at [349, 221] on input "True" at bounding box center [347, 218] width 6 height 5
radio input "true"
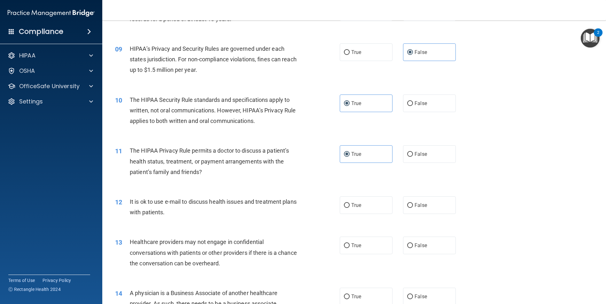
scroll to position [415, 0]
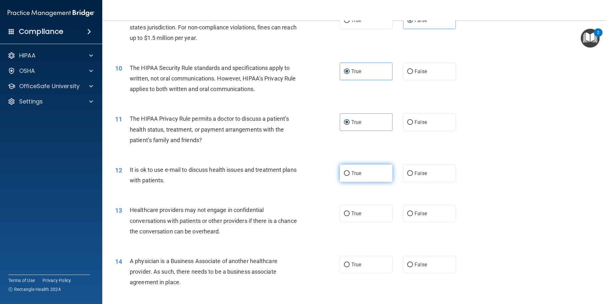
click at [362, 182] on label "True" at bounding box center [365, 173] width 53 height 18
click at [349, 176] on input "True" at bounding box center [347, 173] width 6 height 5
radio input "true"
click at [410, 222] on label "False" at bounding box center [429, 214] width 53 height 18
click at [410, 216] on input "False" at bounding box center [410, 213] width 6 height 5
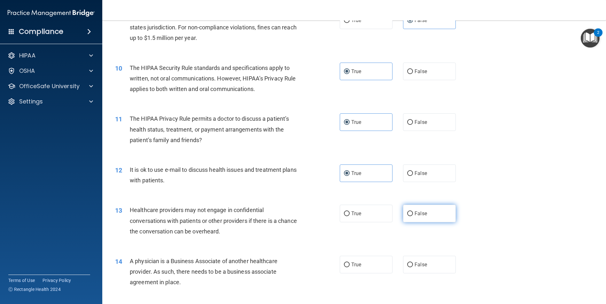
radio input "true"
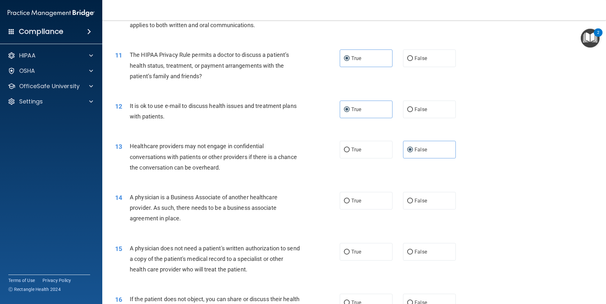
scroll to position [511, 0]
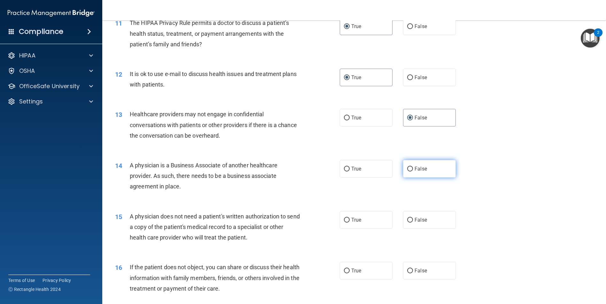
click at [418, 178] on label "False" at bounding box center [429, 169] width 53 height 18
click at [413, 172] on input "False" at bounding box center [410, 169] width 6 height 5
radio input "true"
click at [364, 222] on label "True" at bounding box center [365, 220] width 53 height 18
click at [349, 222] on input "True" at bounding box center [347, 220] width 6 height 5
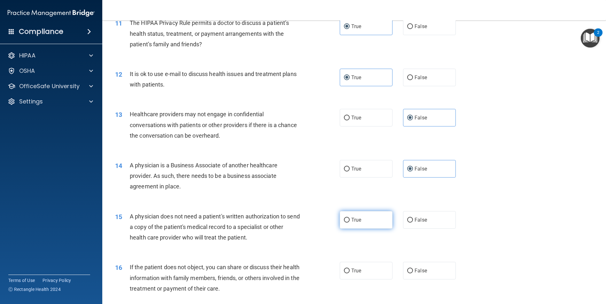
radio input "true"
click at [354, 274] on span "True" at bounding box center [356, 271] width 10 height 6
click at [349, 273] on input "True" at bounding box center [347, 271] width 6 height 5
radio input "true"
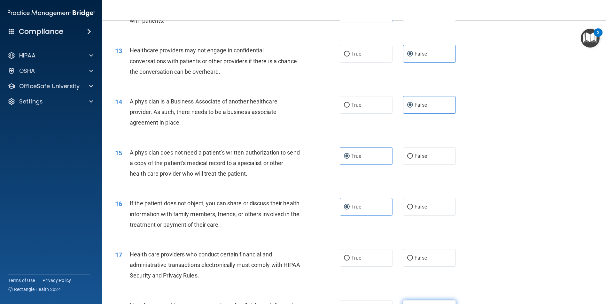
scroll to position [639, 0]
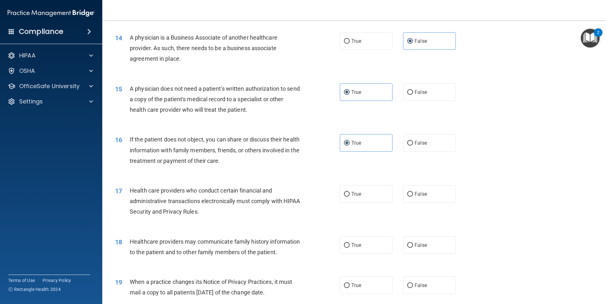
drag, startPoint x: 376, startPoint y: 203, endPoint x: 397, endPoint y: 218, distance: 25.9
click at [376, 203] on label "True" at bounding box center [365, 194] width 53 height 18
click at [349, 197] on input "True" at bounding box center [347, 194] width 6 height 5
radio input "true"
click at [411, 254] on label "False" at bounding box center [429, 245] width 53 height 18
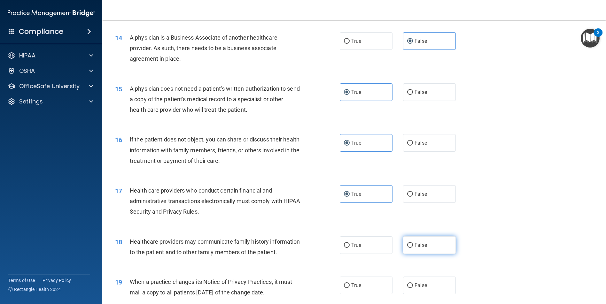
click at [411, 248] on input "False" at bounding box center [410, 245] width 6 height 5
radio input "true"
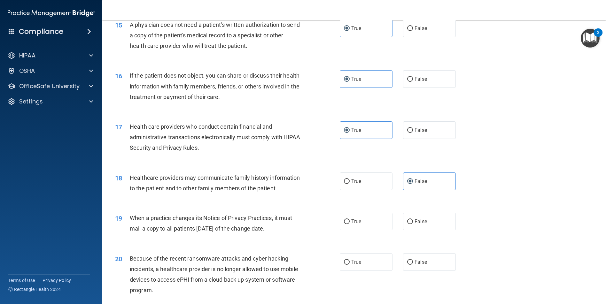
scroll to position [735, 0]
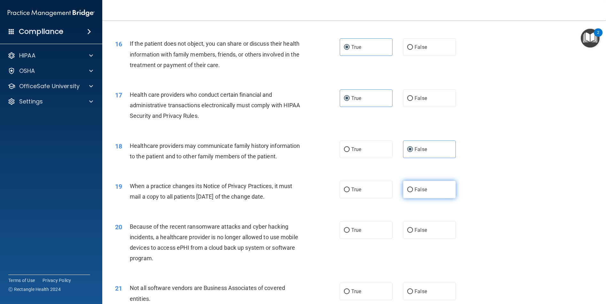
click at [430, 198] on label "False" at bounding box center [429, 190] width 53 height 18
click at [413, 192] on input "False" at bounding box center [410, 189] width 6 height 5
radio input "true"
click at [411, 239] on label "False" at bounding box center [429, 230] width 53 height 18
click at [411, 233] on input "False" at bounding box center [410, 230] width 6 height 5
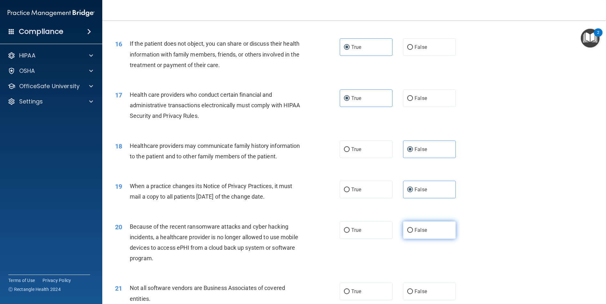
radio input "true"
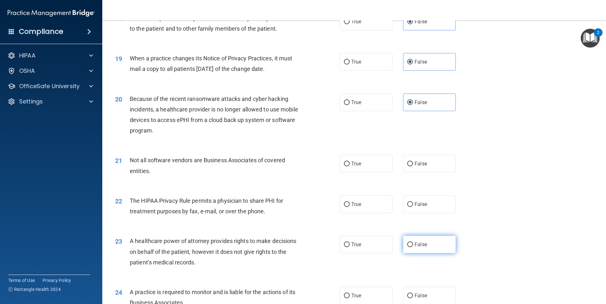
scroll to position [894, 0]
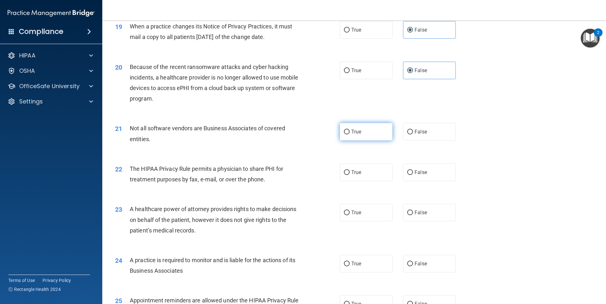
click at [374, 141] on label "True" at bounding box center [365, 132] width 53 height 18
click at [349, 134] on input "True" at bounding box center [347, 132] width 6 height 5
radio input "true"
click at [358, 175] on span "True" at bounding box center [356, 172] width 10 height 6
click at [349, 175] on input "True" at bounding box center [347, 172] width 6 height 5
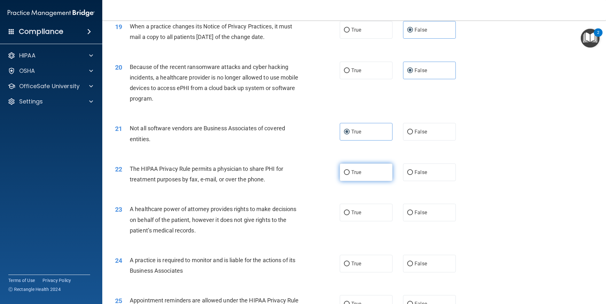
radio input "true"
click at [423, 216] on span "False" at bounding box center [420, 213] width 12 height 6
click at [413, 215] on input "False" at bounding box center [410, 212] width 6 height 5
radio input "true"
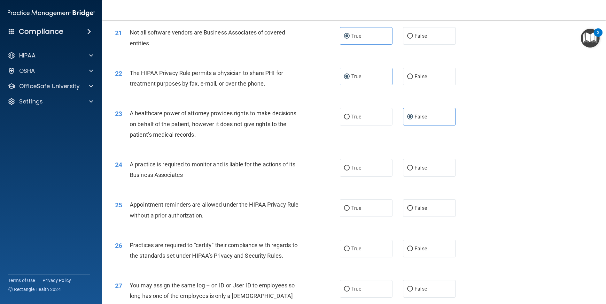
scroll to position [1022, 0]
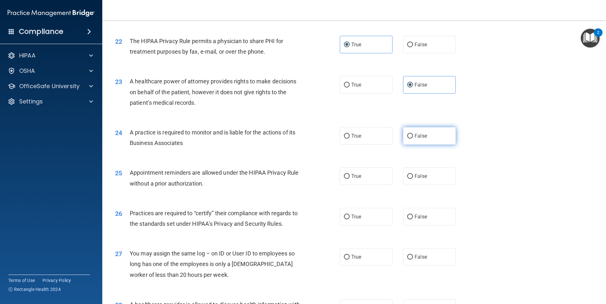
click at [425, 145] on label "False" at bounding box center [429, 136] width 53 height 18
click at [413, 139] on input "False" at bounding box center [410, 136] width 6 height 5
radio input "true"
click at [370, 185] on label "True" at bounding box center [365, 176] width 53 height 18
click at [349, 179] on input "True" at bounding box center [347, 176] width 6 height 5
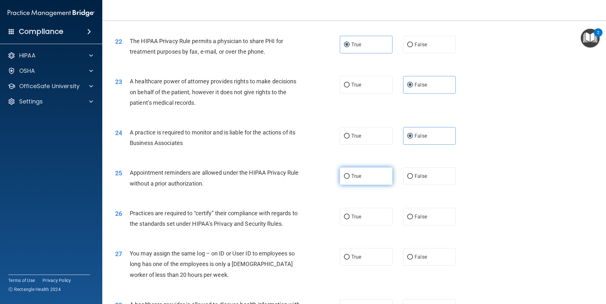
radio input "true"
click at [371, 225] on label "True" at bounding box center [365, 217] width 53 height 18
click at [349, 219] on input "True" at bounding box center [347, 217] width 6 height 5
radio input "true"
click at [367, 225] on label "True" at bounding box center [365, 217] width 53 height 18
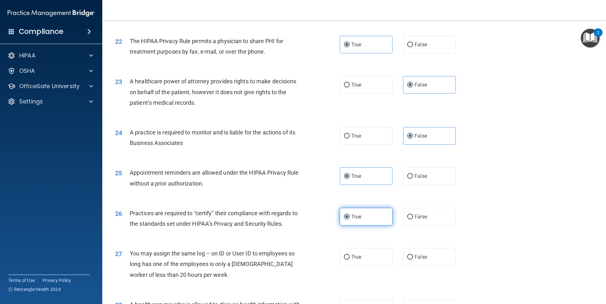
click at [349, 219] on input "True" at bounding box center [347, 217] width 6 height 5
click at [423, 225] on label "False" at bounding box center [429, 217] width 53 height 18
click at [413, 219] on input "False" at bounding box center [410, 217] width 6 height 5
radio input "true"
radio input "false"
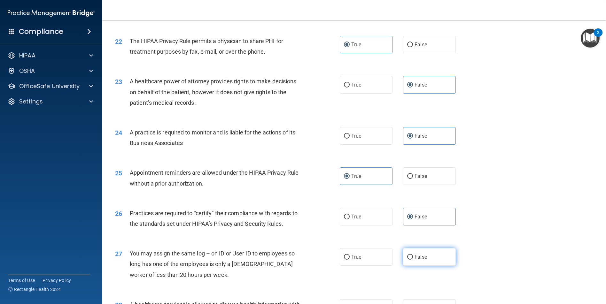
drag, startPoint x: 408, startPoint y: 275, endPoint x: 411, endPoint y: 273, distance: 3.4
click at [408, 266] on label "False" at bounding box center [429, 257] width 53 height 18
click at [408, 260] on input "False" at bounding box center [410, 257] width 6 height 5
radio input "true"
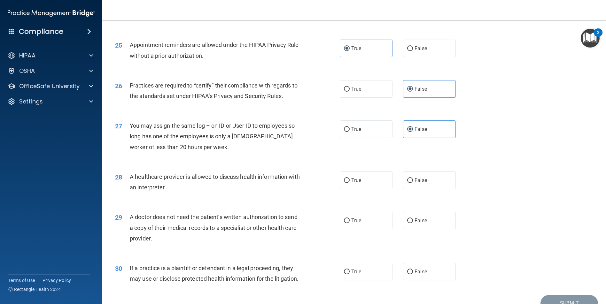
scroll to position [1215, 0]
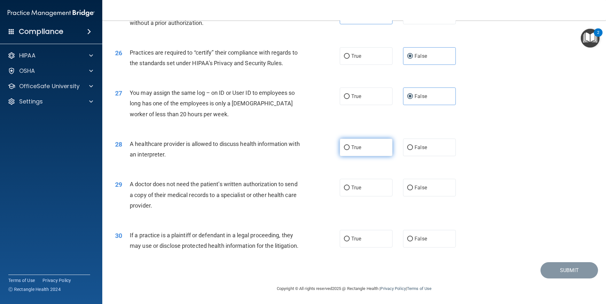
drag, startPoint x: 374, startPoint y: 126, endPoint x: 378, endPoint y: 133, distance: 7.6
click at [375, 131] on div "28 A healthcare provider is allowed to discuss health information with an inter…" at bounding box center [353, 151] width 487 height 40
drag, startPoint x: 378, startPoint y: 133, endPoint x: 378, endPoint y: 154, distance: 20.4
click at [378, 139] on label "True" at bounding box center [365, 148] width 53 height 18
click at [349, 145] on input "True" at bounding box center [347, 147] width 6 height 5
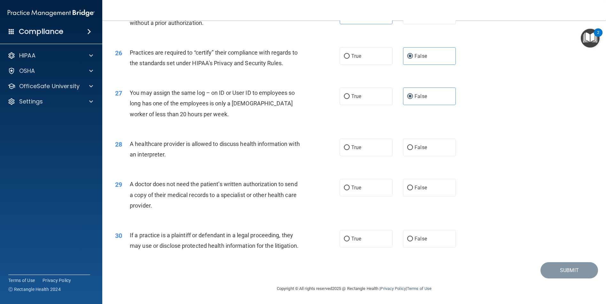
radio input "true"
drag, startPoint x: 373, startPoint y: 175, endPoint x: 376, endPoint y: 185, distance: 10.3
click at [374, 179] on label "True" at bounding box center [365, 188] width 53 height 18
click at [349, 186] on input "True" at bounding box center [347, 188] width 6 height 5
radio input "true"
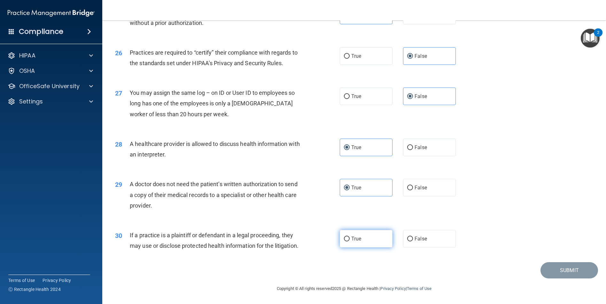
click at [374, 230] on label "True" at bounding box center [365, 239] width 53 height 18
click at [349, 237] on input "True" at bounding box center [347, 239] width 6 height 5
radio input "true"
click at [571, 269] on button "Submit" at bounding box center [568, 270] width 57 height 16
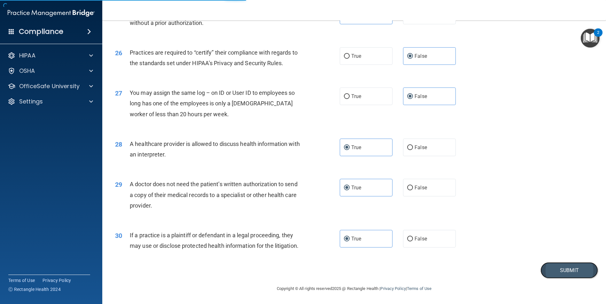
click at [556, 266] on button "Submit" at bounding box center [568, 270] width 57 height 16
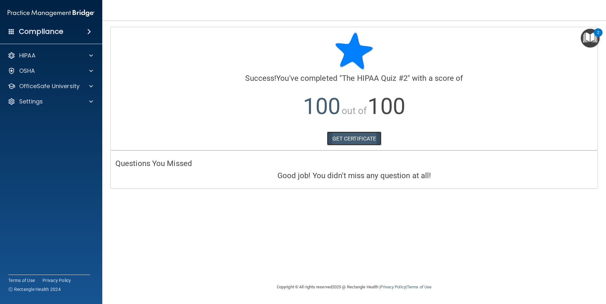
click at [362, 144] on link "GET CERTIFICATE" at bounding box center [354, 139] width 55 height 14
click at [596, 35] on div "2" at bounding box center [597, 32] width 9 height 8
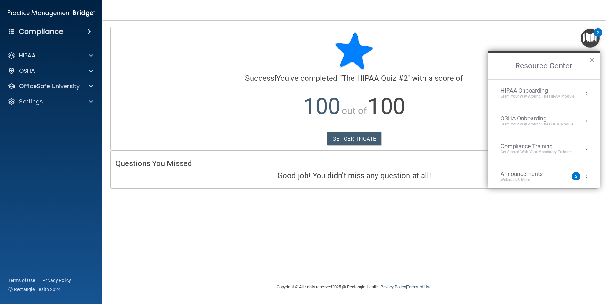
click at [538, 149] on div "Compliance Training" at bounding box center [535, 146] width 71 height 7
click at [534, 90] on div "HIPAA Training for Members" at bounding box center [527, 90] width 71 height 6
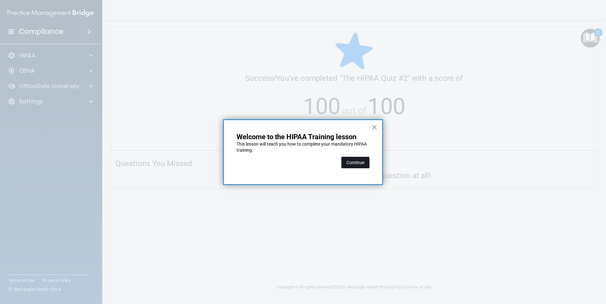
click at [361, 161] on button "Continue" at bounding box center [355, 162] width 28 height 11
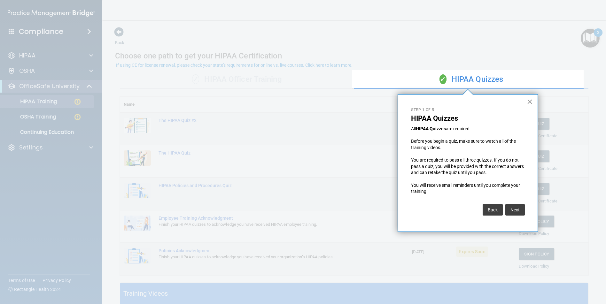
click at [532, 101] on button "×" at bounding box center [529, 101] width 6 height 10
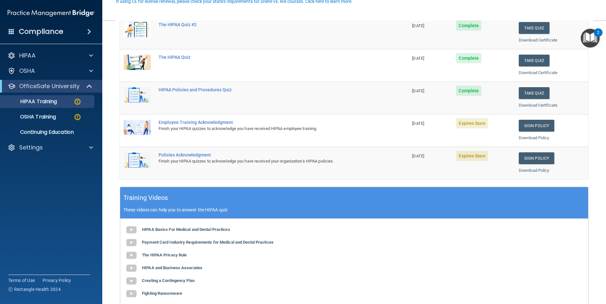
scroll to position [128, 0]
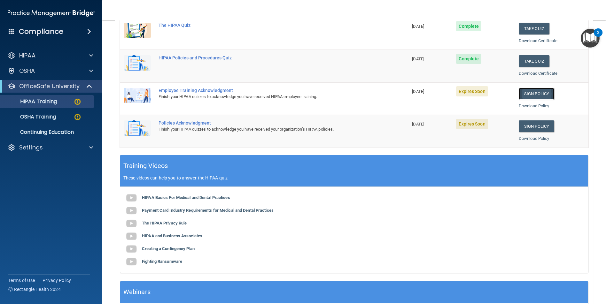
click at [530, 95] on link "Sign Policy" at bounding box center [535, 94] width 35 height 12
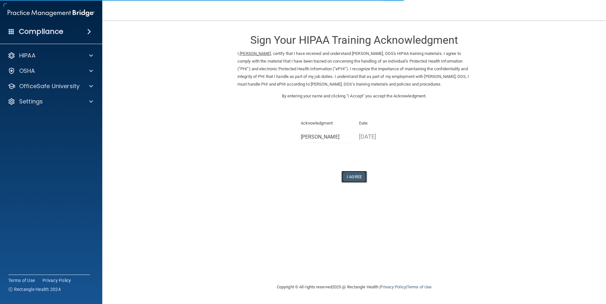
click at [354, 176] on button "I Agree" at bounding box center [354, 177] width 26 height 12
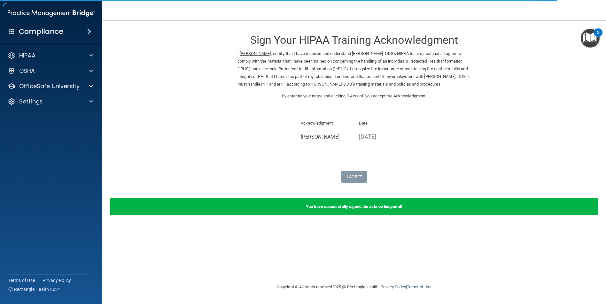
click at [585, 38] on img "Open Resource Center, 2 new notifications" at bounding box center [589, 38] width 19 height 19
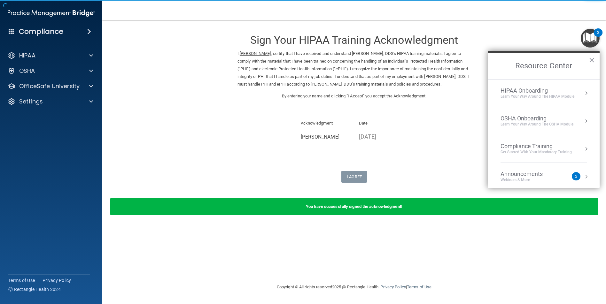
click at [570, 141] on li "Compliance Training Get Started with your mandatory training" at bounding box center [543, 149] width 86 height 28
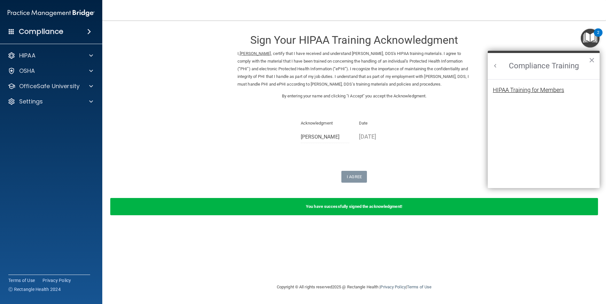
click at [553, 89] on div "HIPAA Training for Members" at bounding box center [527, 90] width 71 height 6
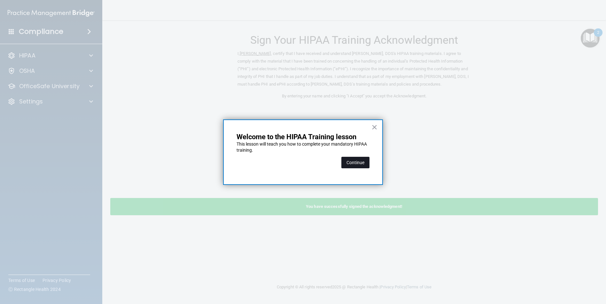
click at [364, 163] on button "Continue" at bounding box center [355, 162] width 28 height 11
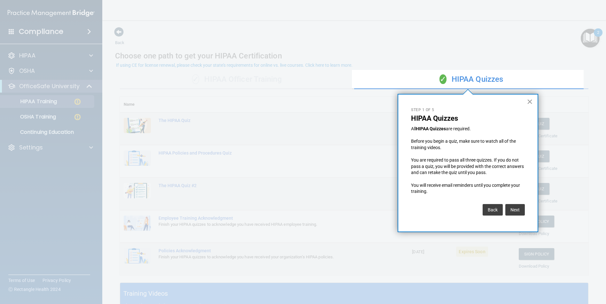
click at [531, 100] on button "×" at bounding box center [529, 101] width 6 height 10
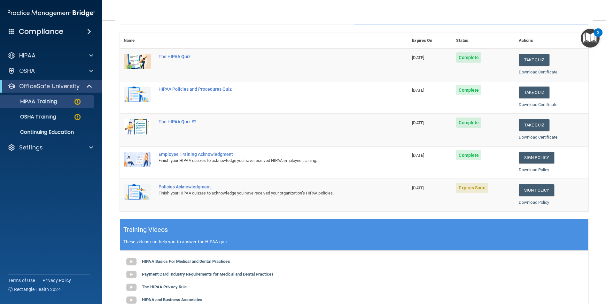
scroll to position [96, 0]
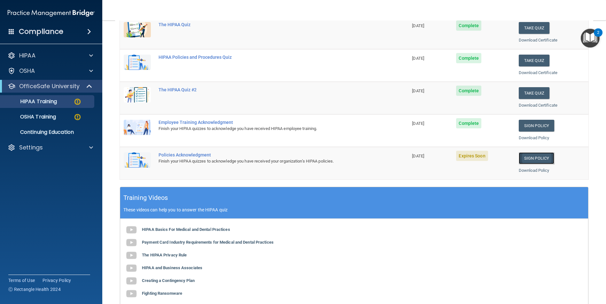
click at [531, 155] on link "Sign Policy" at bounding box center [535, 158] width 35 height 12
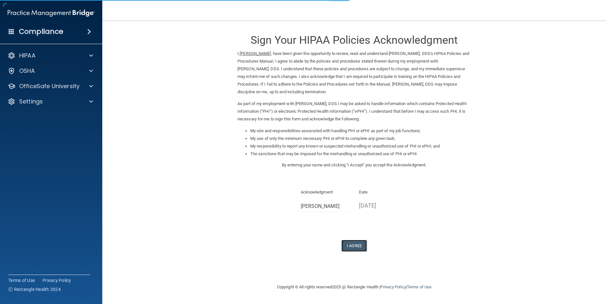
click at [354, 245] on button "I Agree" at bounding box center [354, 246] width 26 height 12
